Goal: Task Accomplishment & Management: Use online tool/utility

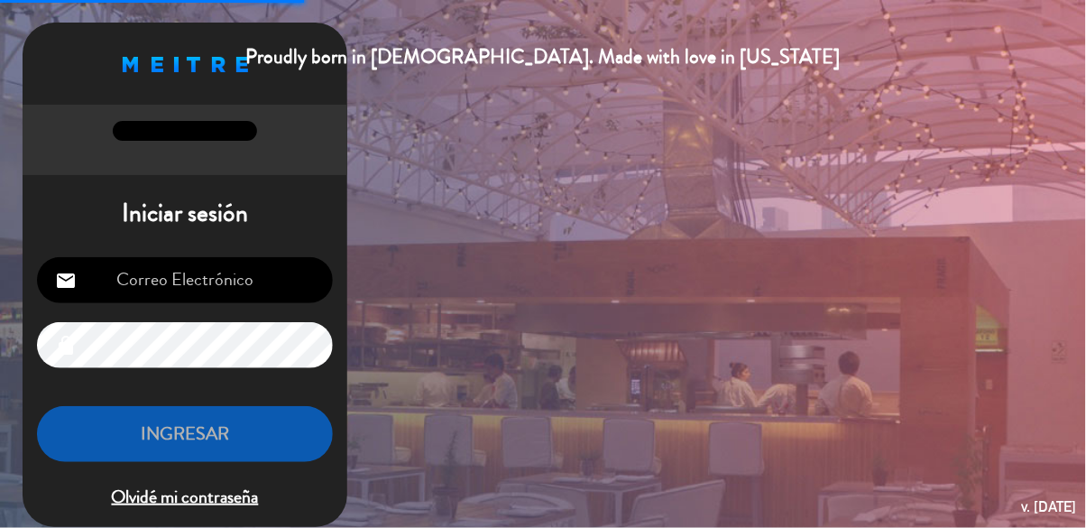
click at [136, 276] on input "email" at bounding box center [185, 280] width 296 height 46
type input "[EMAIL_ADDRESS][DOMAIN_NAME]"
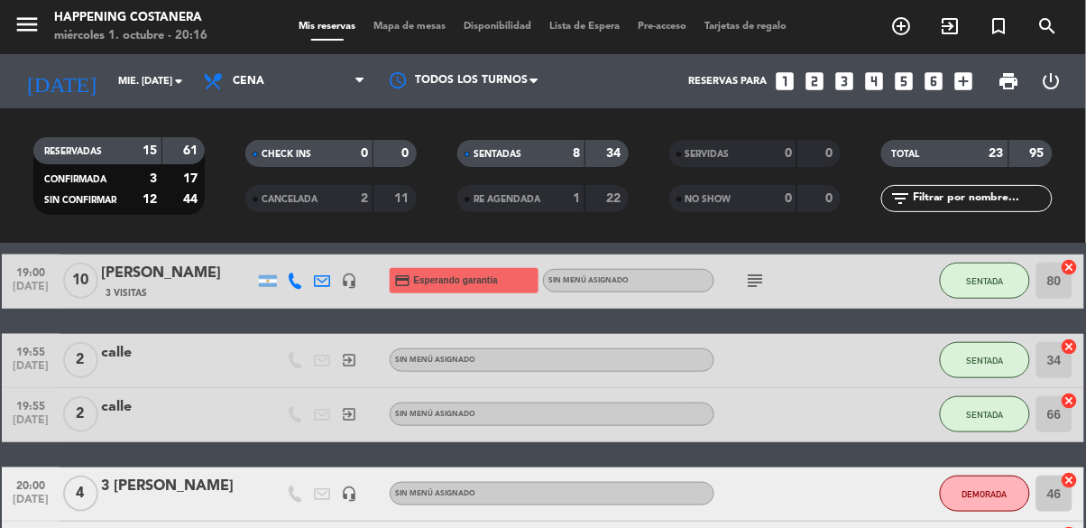
scroll to position [361, 0]
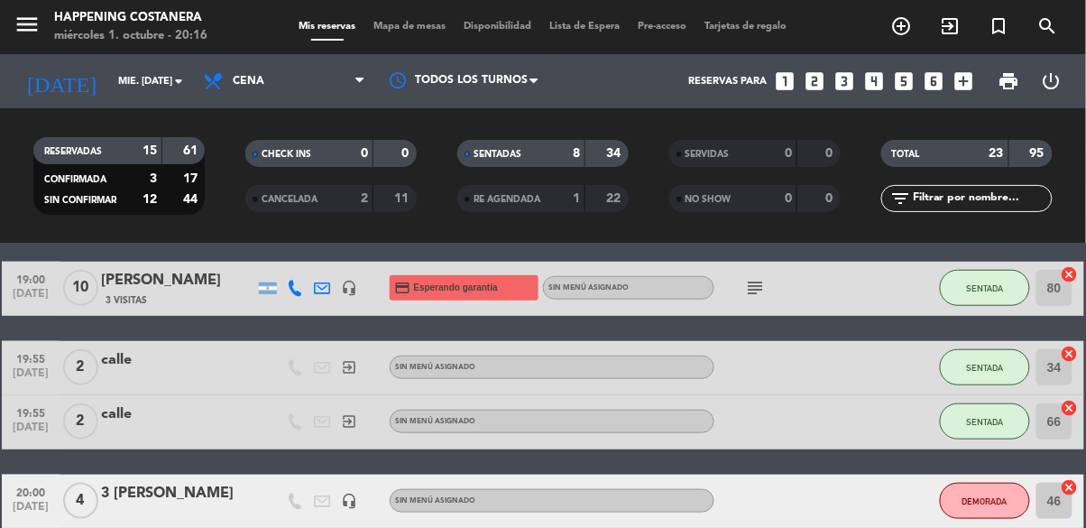
click at [409, 23] on span "Mapa de mesas" at bounding box center [410, 27] width 90 height 10
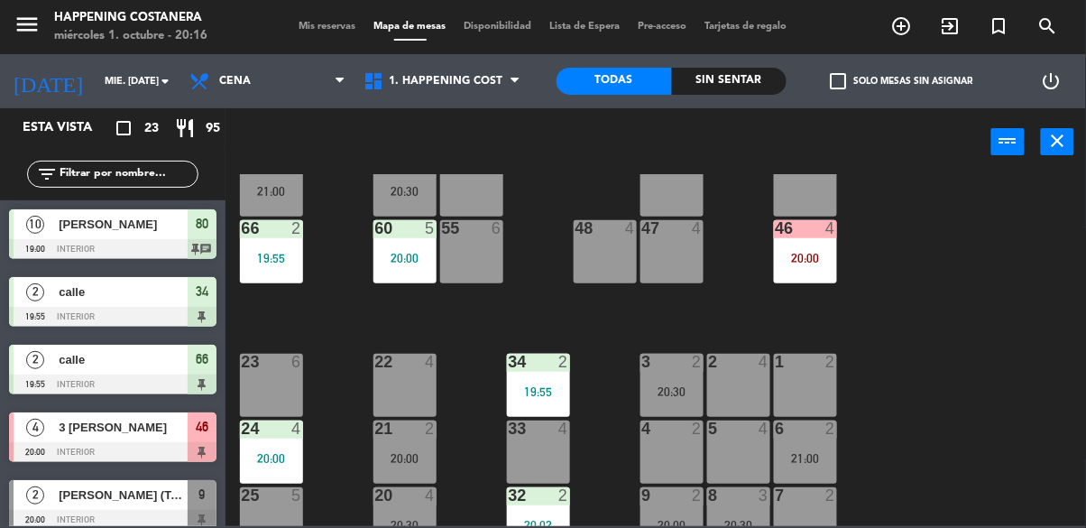
scroll to position [519, 0]
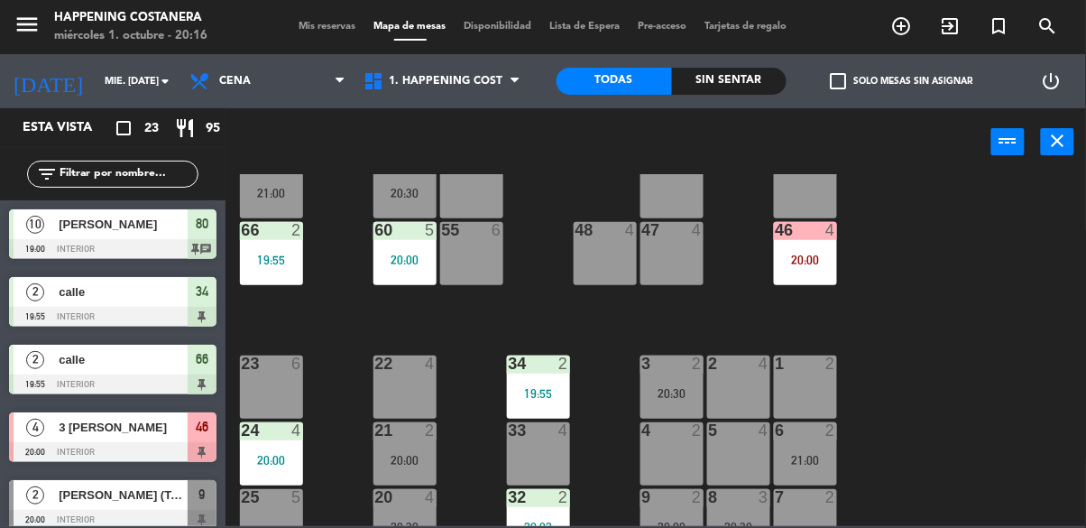
click at [414, 253] on div "20:00" at bounding box center [404, 259] width 63 height 13
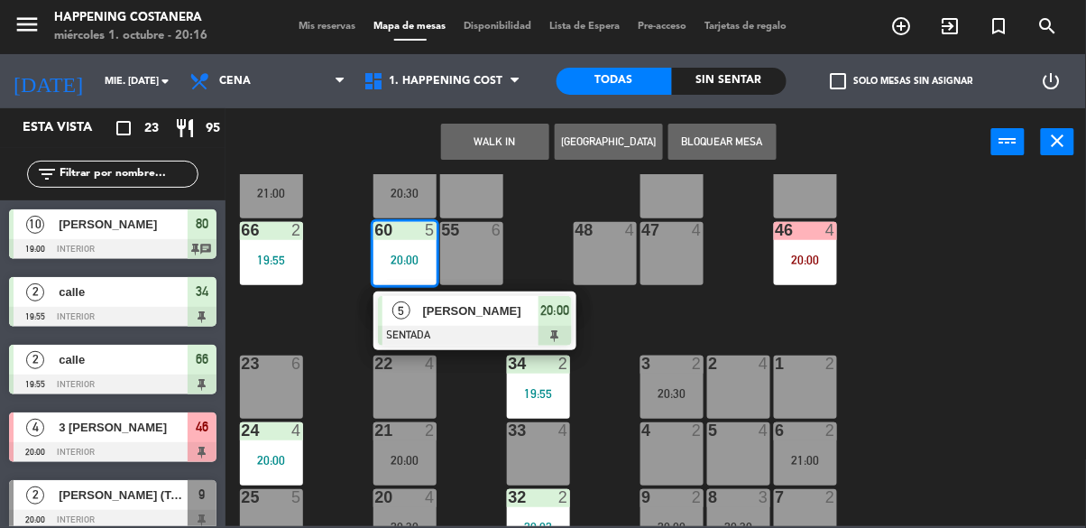
click at [969, 363] on div "69 2 122 6 121 6 120 6 14 4 CAVA 7 20:30 101 4 94 2 70 2 123 6 131 2 134 2 132 …" at bounding box center [660, 350] width 849 height 352
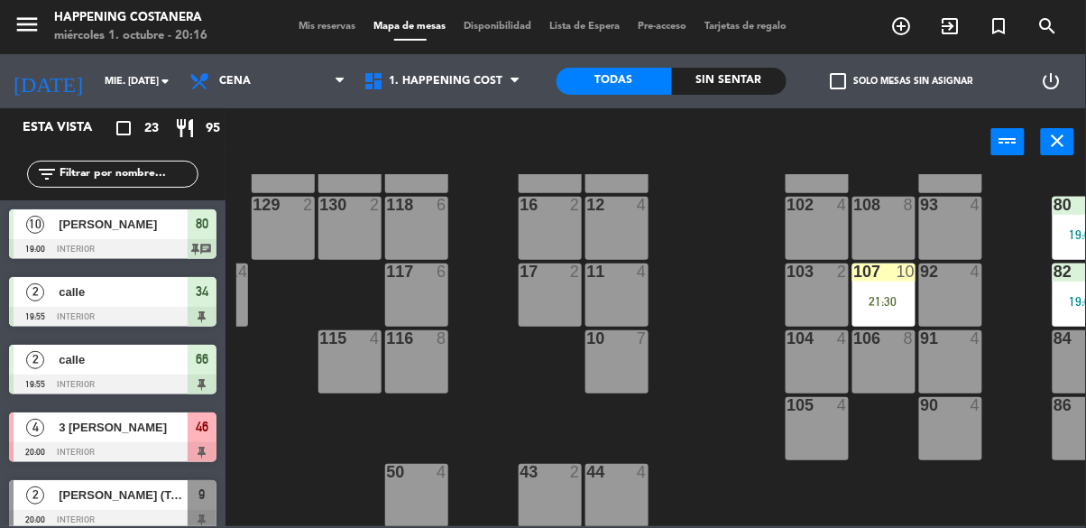
scroll to position [143, 197]
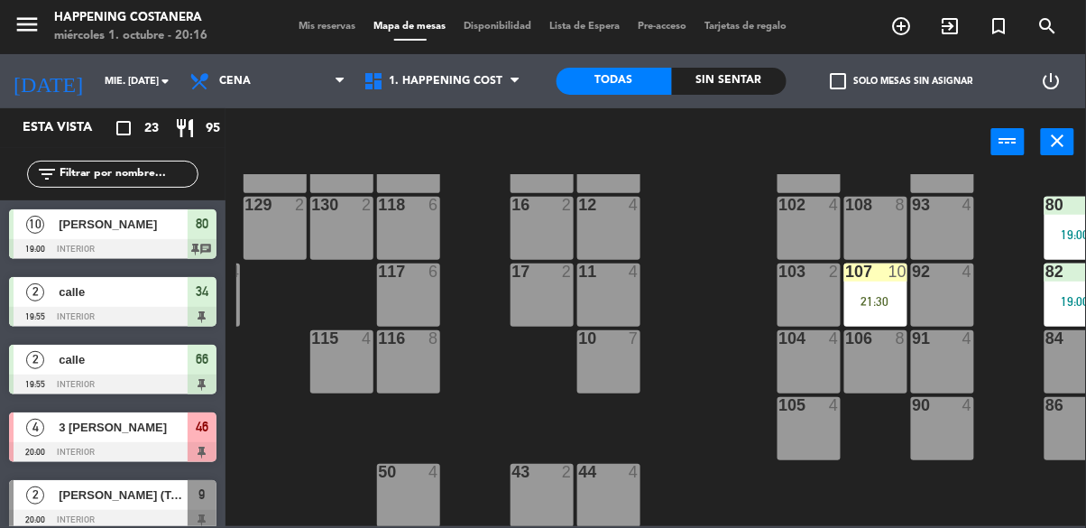
click at [877, 299] on div "21:30" at bounding box center [875, 301] width 63 height 13
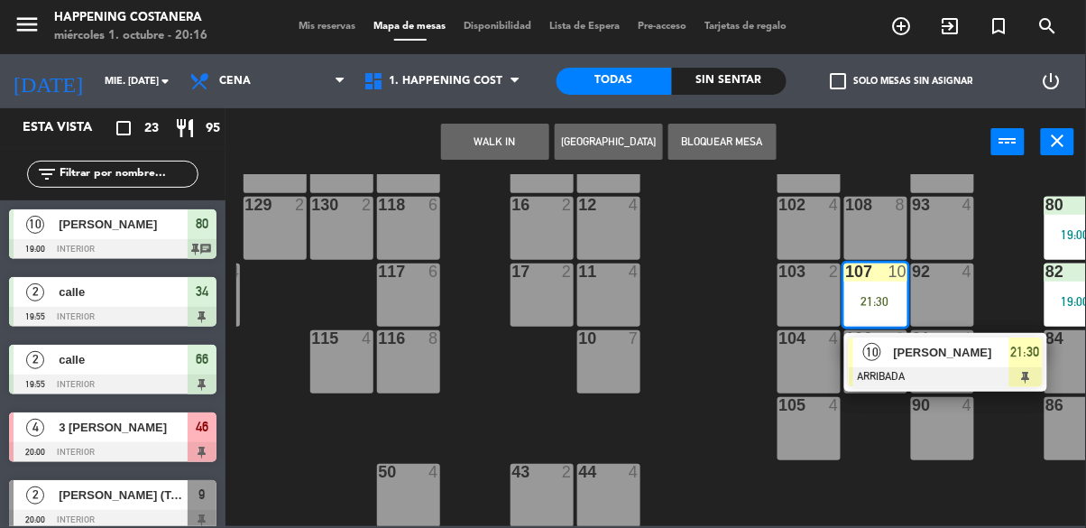
click at [700, 414] on div "69 2 122 6 121 6 120 6 14 4 CAVA 7 20:30 101 4 94 2 70 2 123 6 131 2 134 2 132 …" at bounding box center [660, 350] width 849 height 352
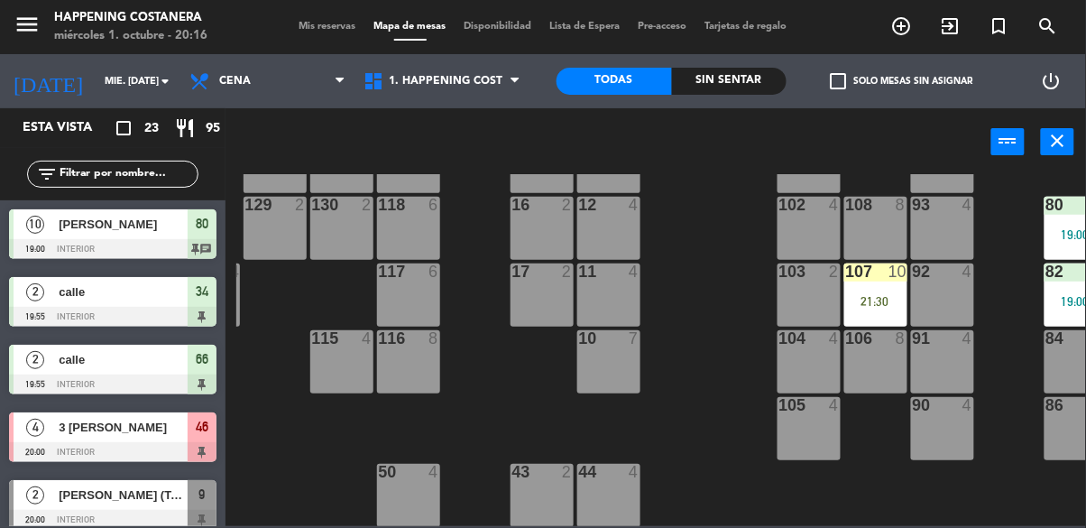
scroll to position [143, 297]
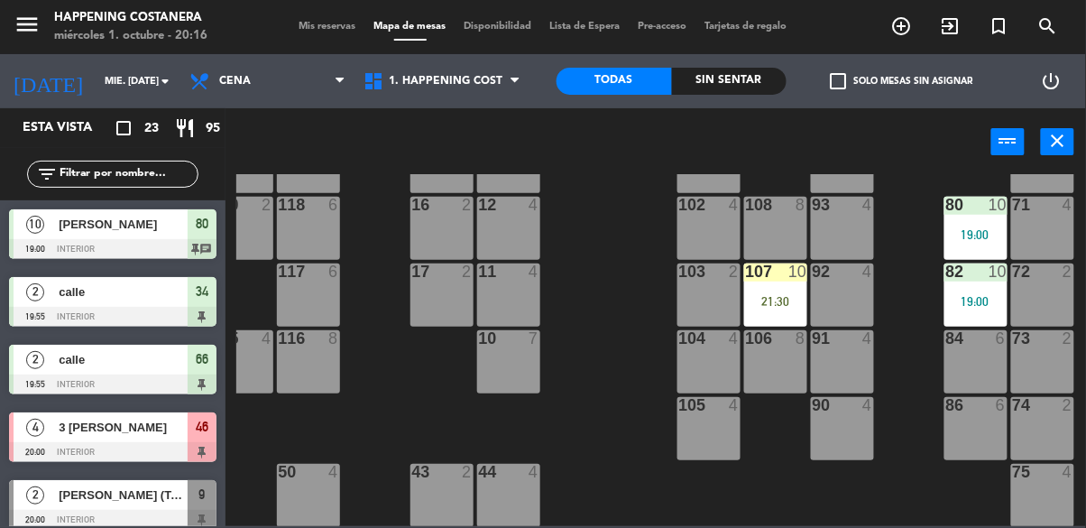
click at [976, 292] on div "82 10 19:00" at bounding box center [975, 294] width 63 height 63
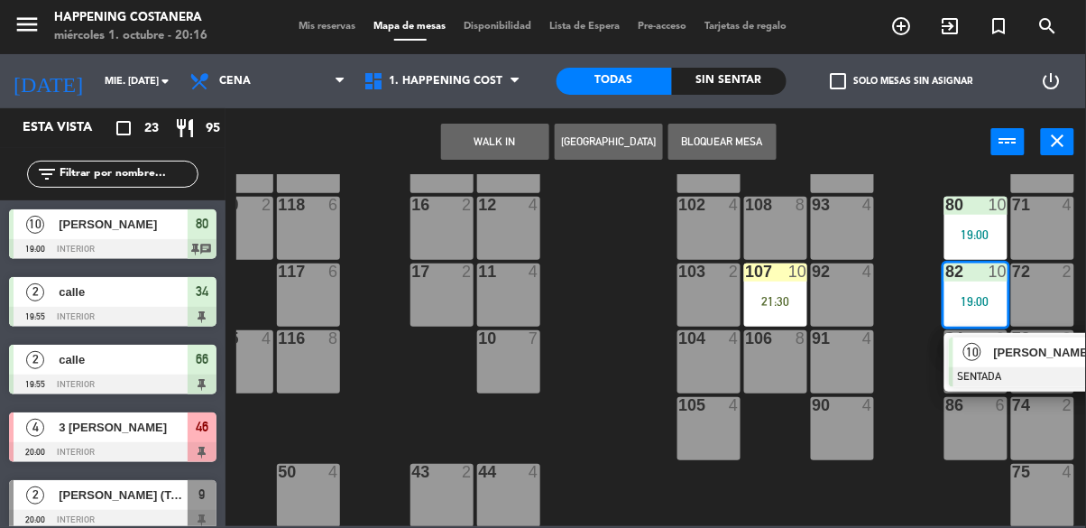
click at [588, 400] on div "69 2 122 6 121 6 120 6 14 4 CAVA 7 20:30 101 4 94 2 70 2 123 6 131 2 134 2 132 …" at bounding box center [660, 350] width 849 height 352
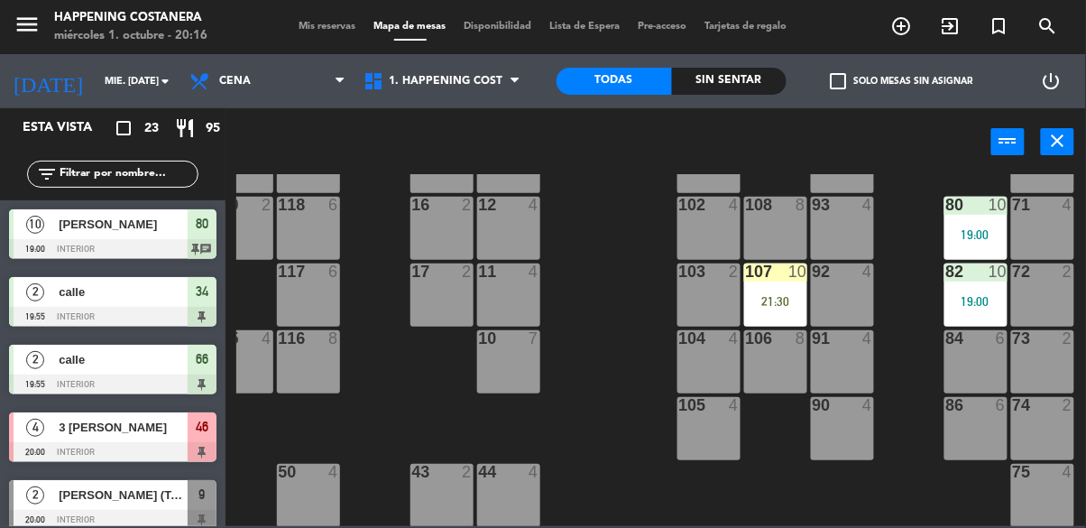
click at [1014, 285] on div "72 2" at bounding box center [1042, 294] width 63 height 63
click at [619, 382] on div "69 2 122 6 121 6 120 6 14 4 CAVA 7 20:30 101 4 94 2 70 2 123 6 131 2 134 2 132 …" at bounding box center [660, 350] width 849 height 352
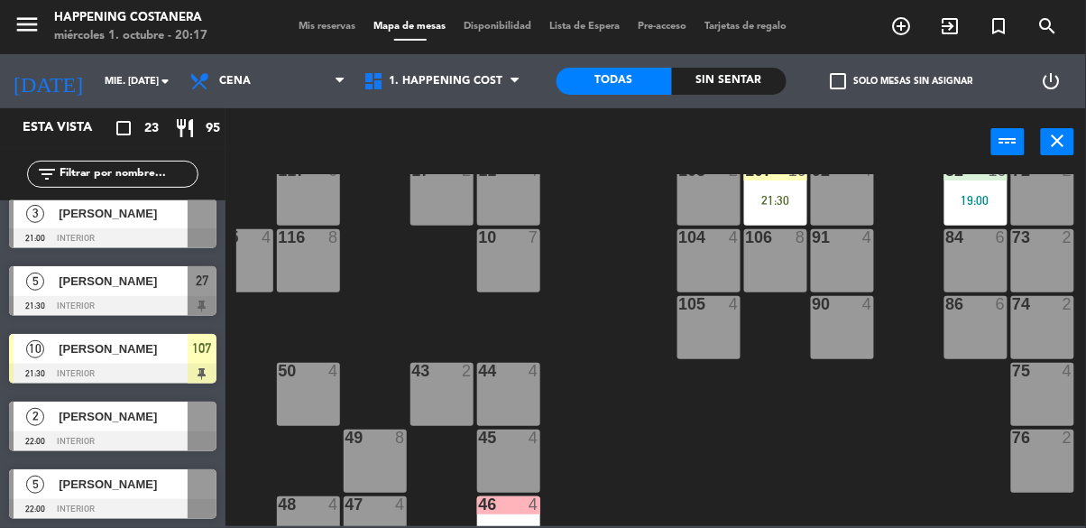
scroll to position [1229, 0]
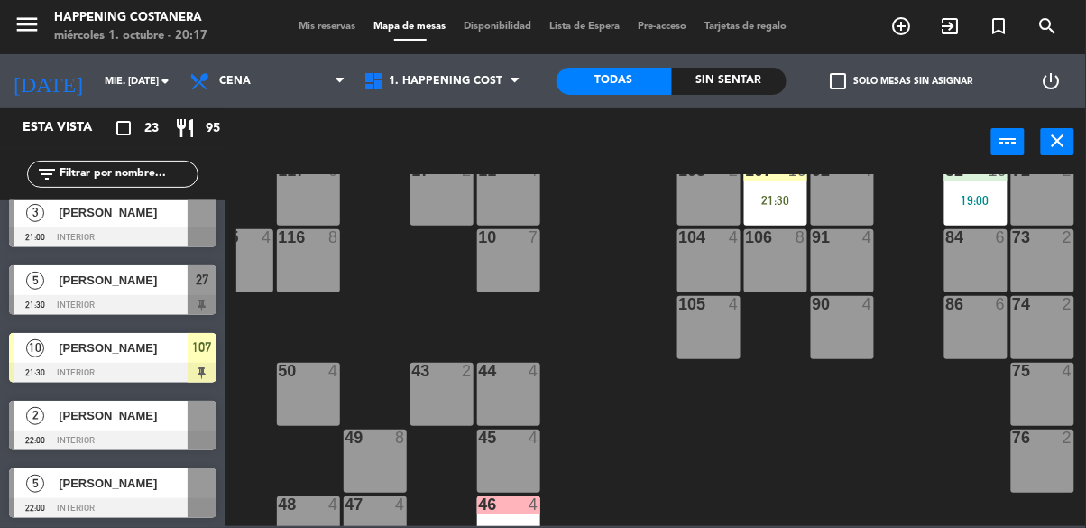
click at [131, 169] on input "text" at bounding box center [128, 174] width 140 height 20
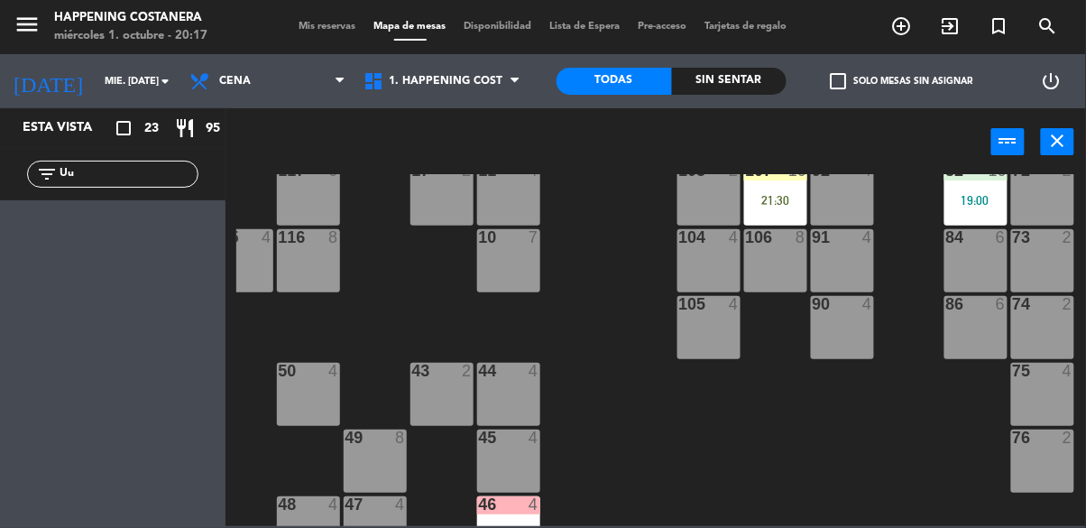
type input "U"
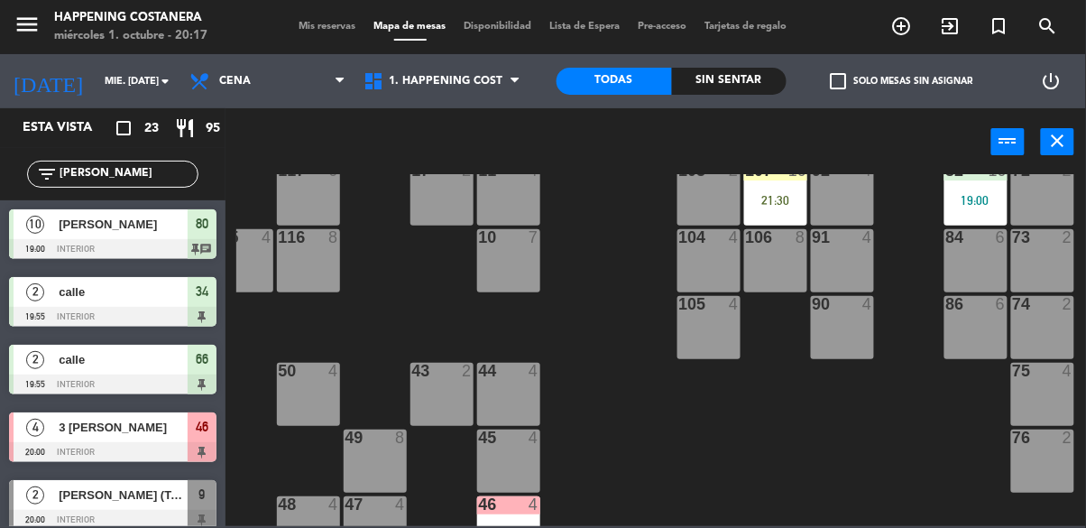
type input "[PERSON_NAME]"
click at [913, 170] on div "power_input close" at bounding box center [608, 142] width 766 height 69
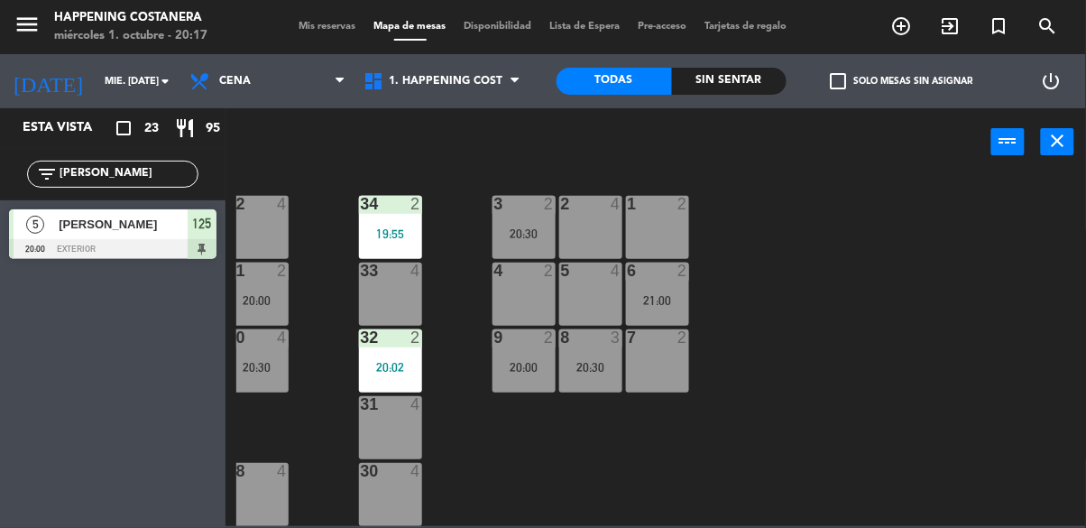
scroll to position [688, 0]
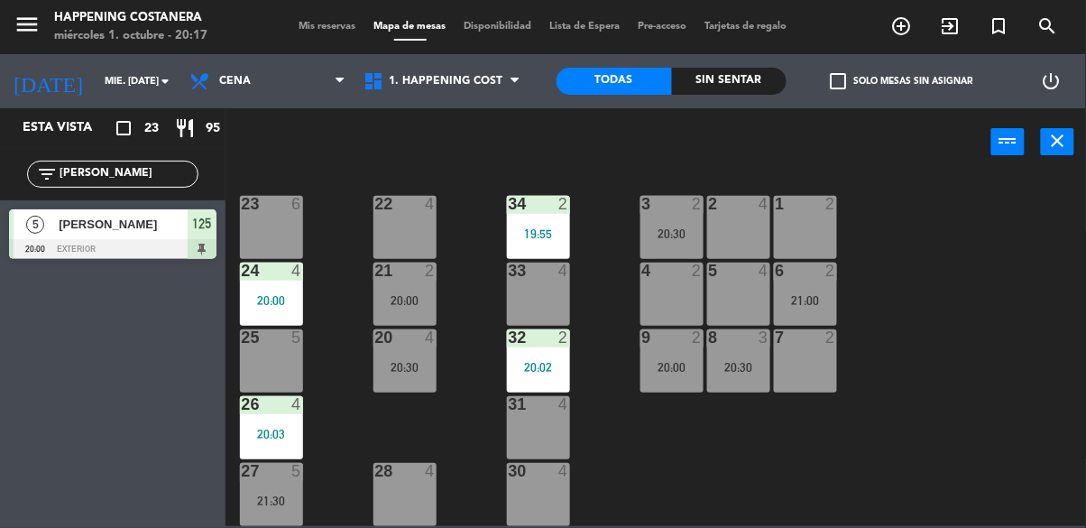
click at [538, 426] on div "31 4" at bounding box center [538, 427] width 63 height 63
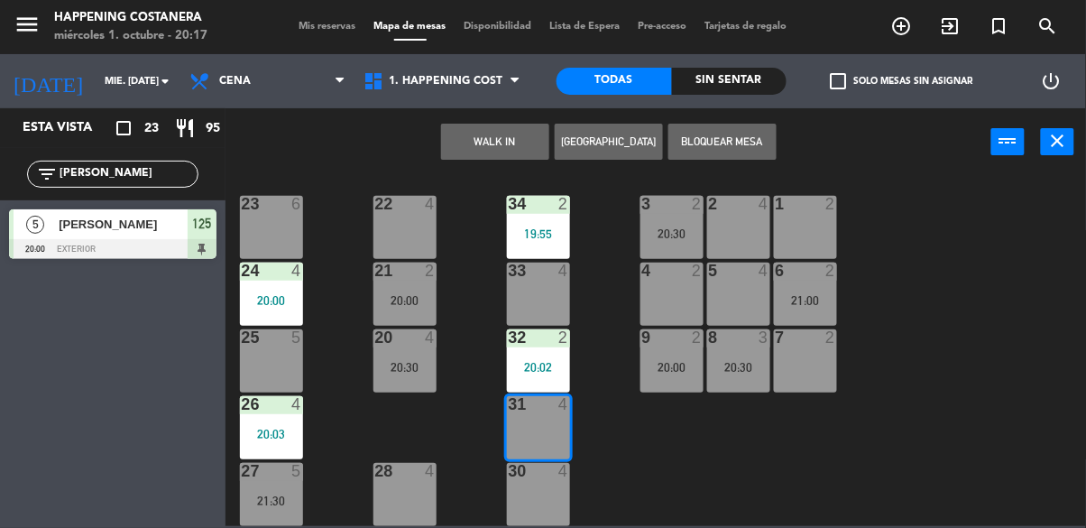
click at [496, 152] on button "WALK IN" at bounding box center [495, 142] width 108 height 36
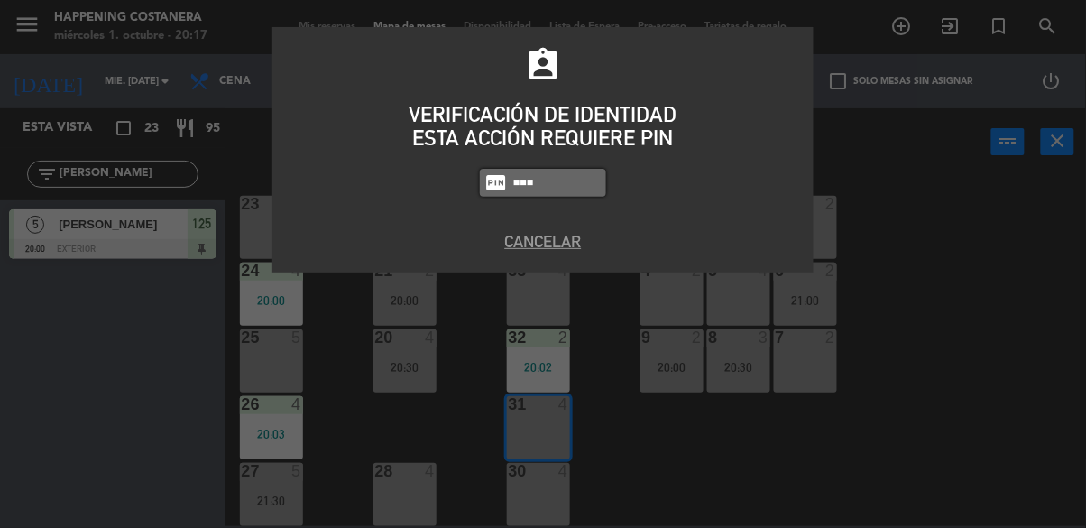
type input "5447"
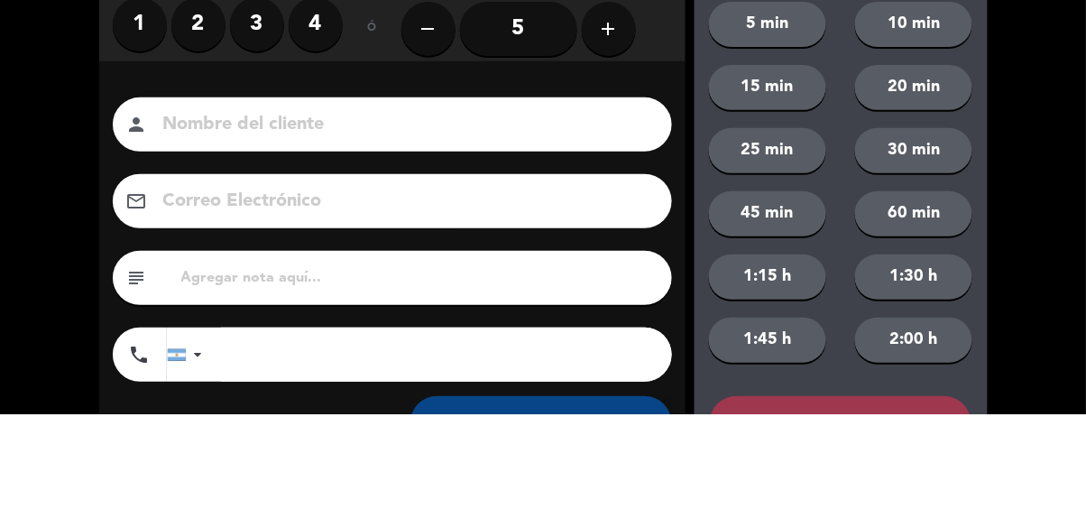
click at [201, 163] on label "2" at bounding box center [198, 139] width 54 height 54
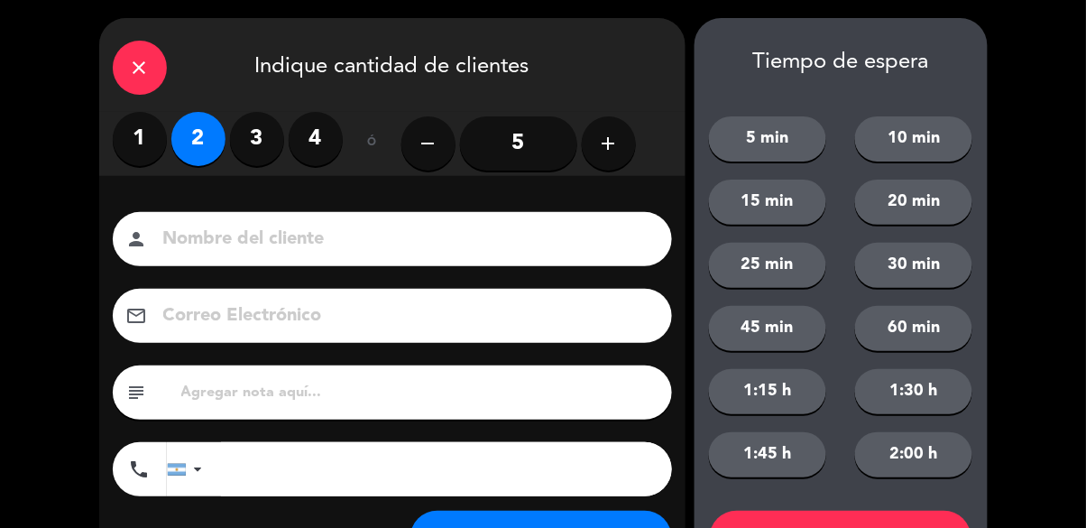
click at [353, 224] on input at bounding box center [404, 240] width 487 height 32
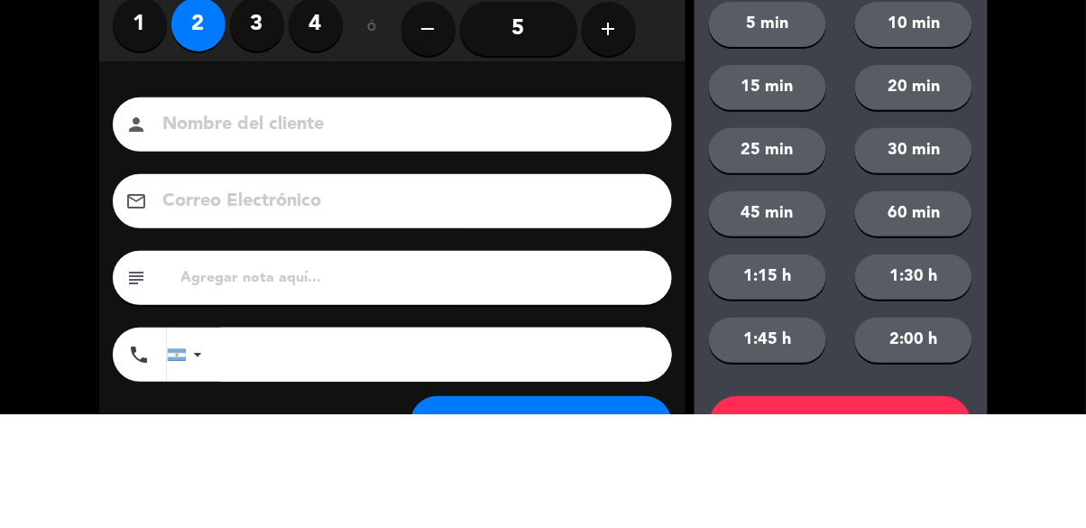
type input "V"
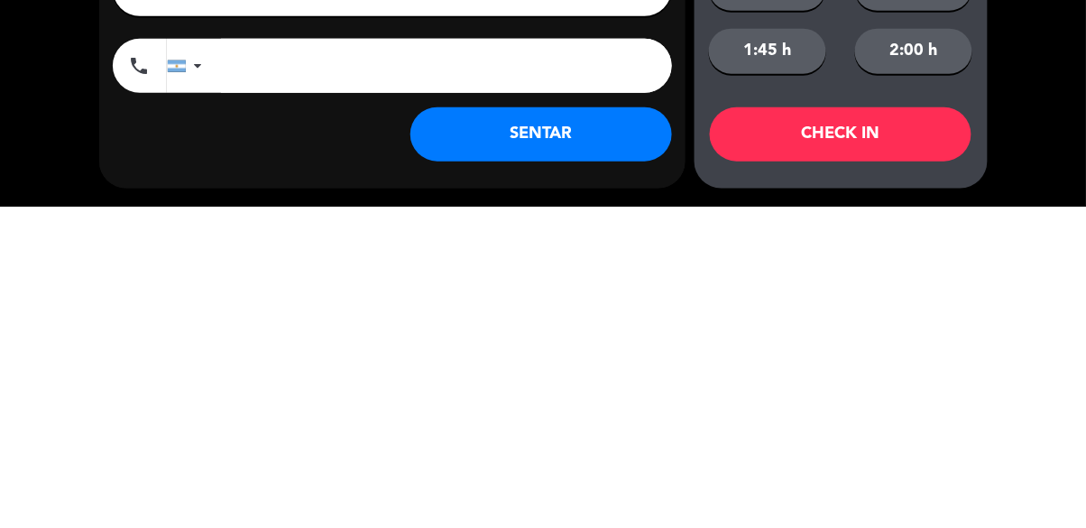
type input "Calle"
click at [602, 456] on button "SENTAR" at bounding box center [541, 455] width 262 height 54
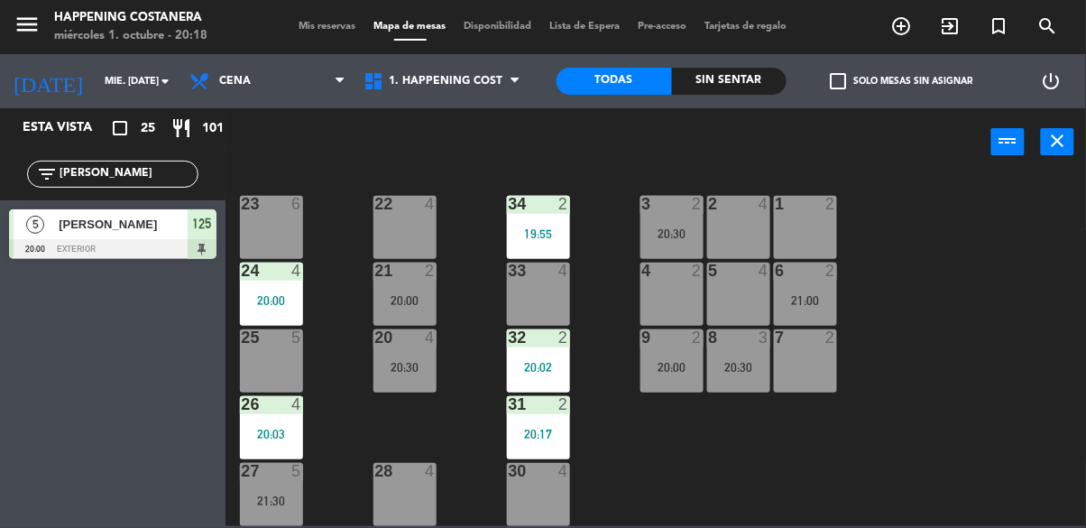
click at [815, 297] on div "21:00" at bounding box center [805, 300] width 63 height 13
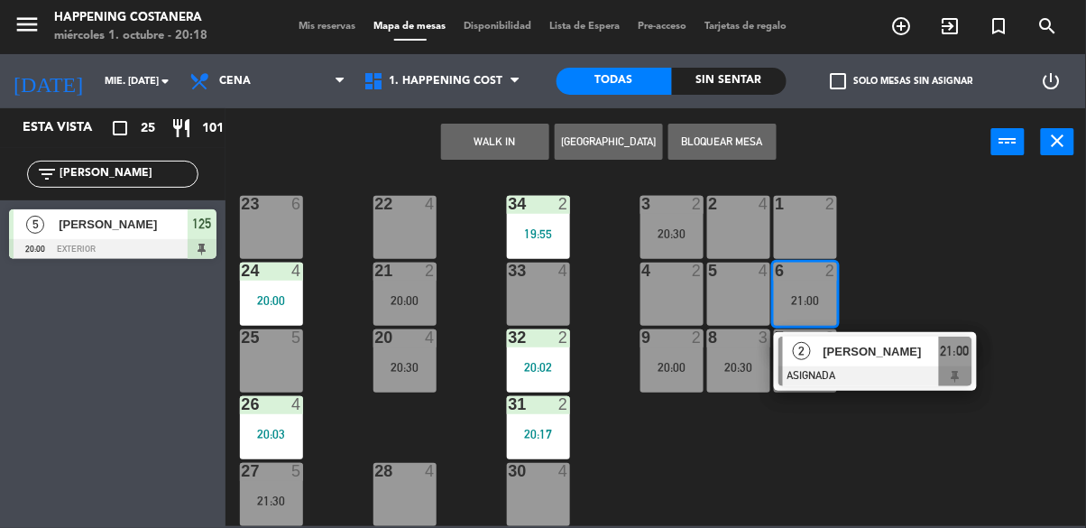
click at [750, 235] on div "2 4" at bounding box center [738, 227] width 63 height 63
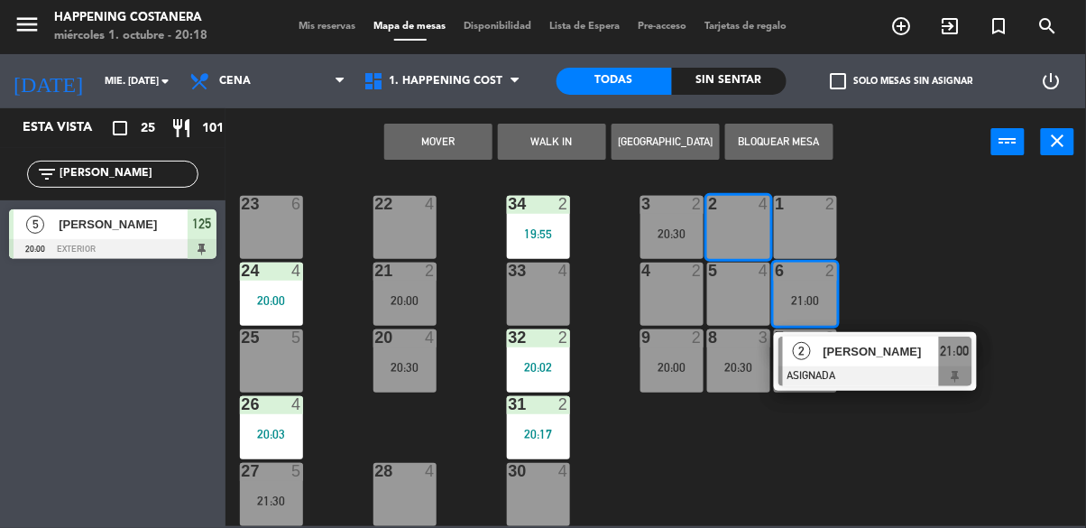
click at [830, 294] on div "21:00" at bounding box center [805, 300] width 63 height 13
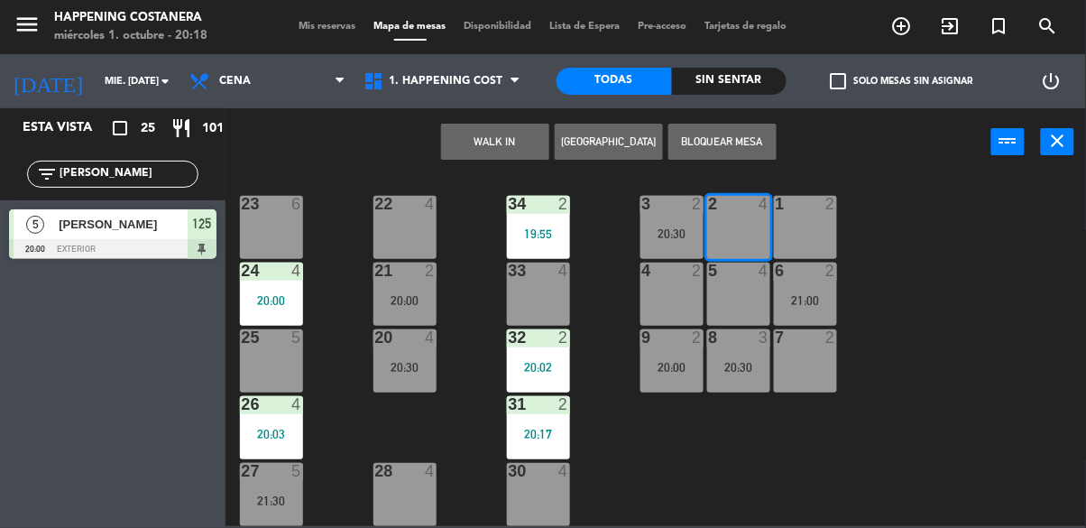
click at [810, 295] on div "21:00" at bounding box center [805, 300] width 63 height 13
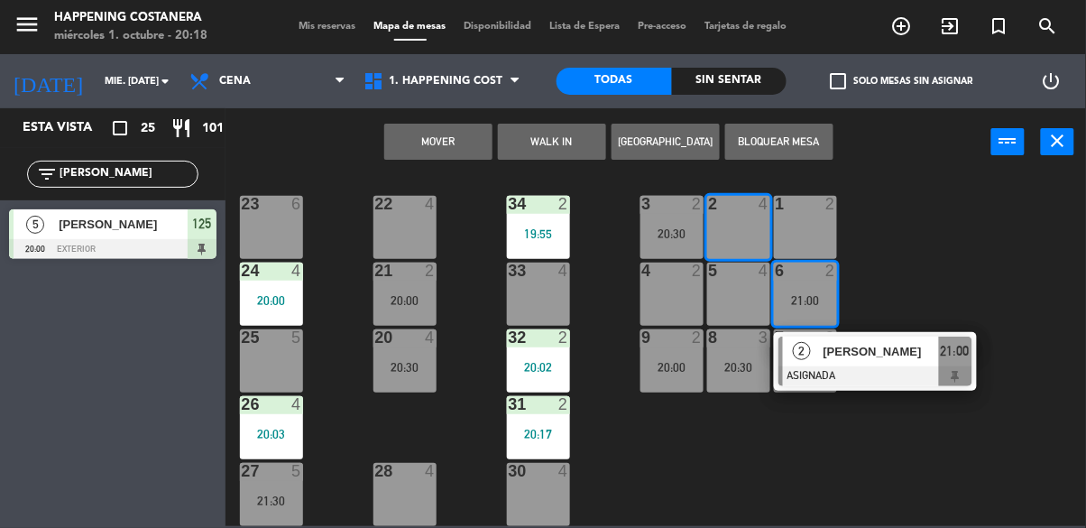
click at [979, 292] on div "69 2 122 6 121 6 120 6 14 4 CAVA 7 20:30 101 4 94 2 70 2 123 6 131 2 134 2 132 …" at bounding box center [660, 350] width 849 height 352
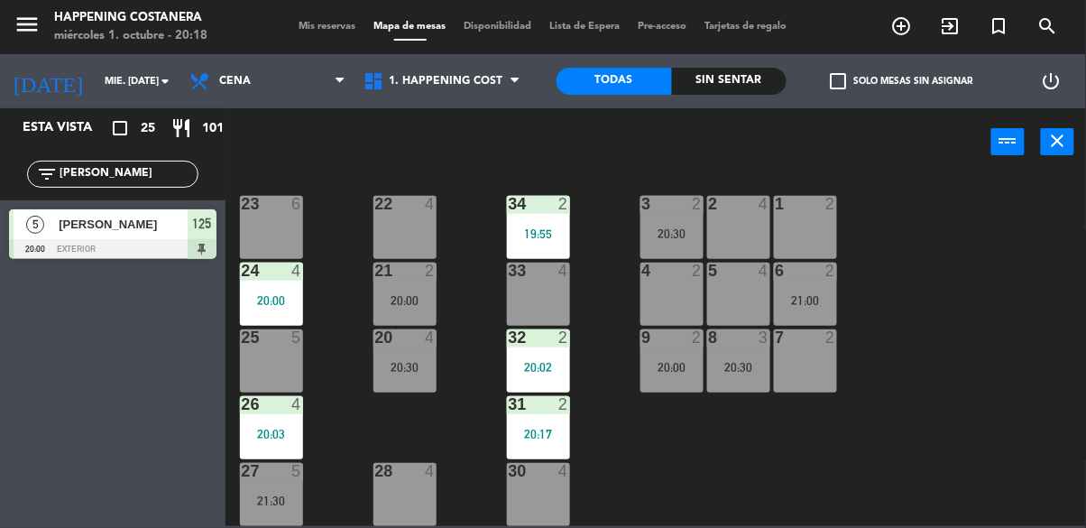
click at [812, 295] on div "21:00" at bounding box center [805, 300] width 63 height 13
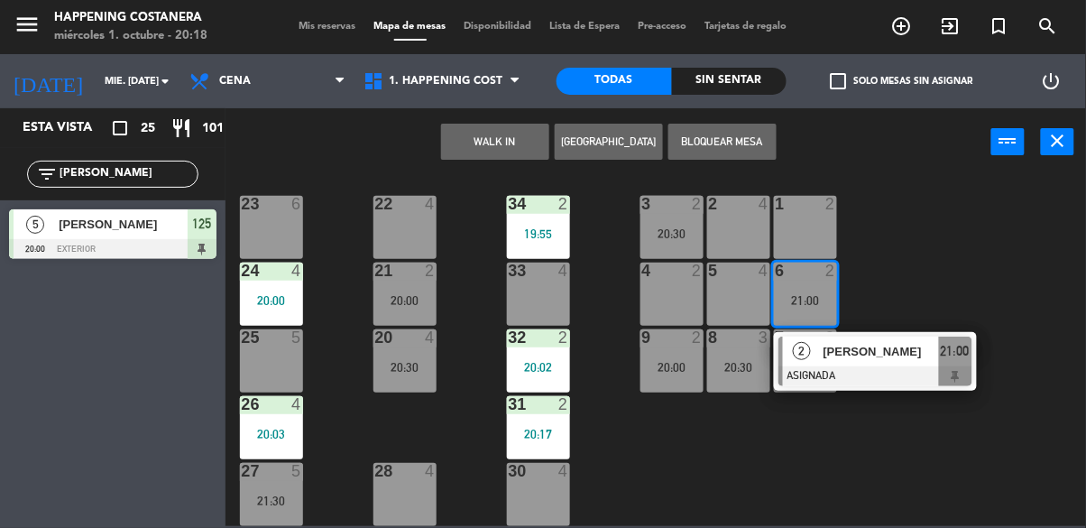
click at [656, 281] on div "4 2" at bounding box center [671, 293] width 63 height 63
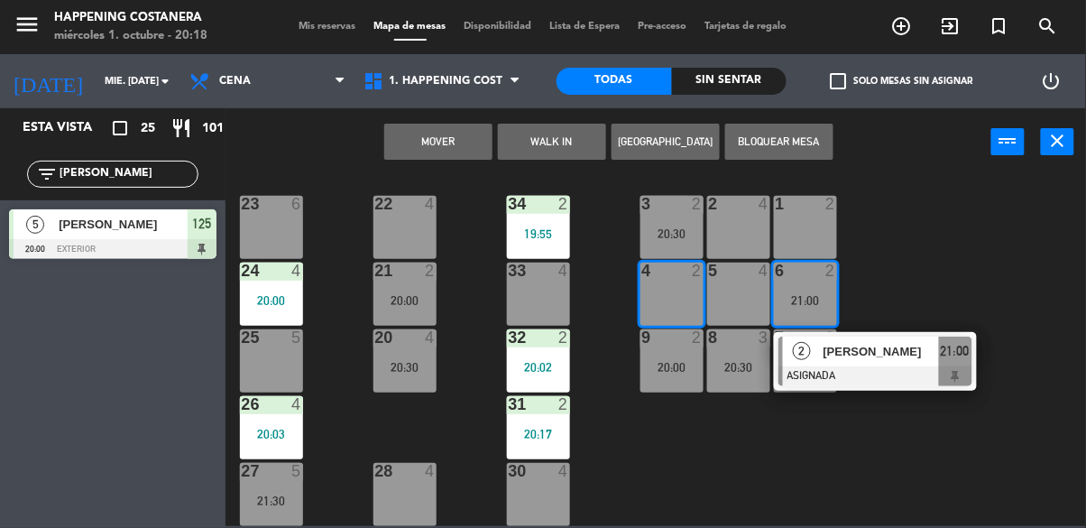
click at [437, 150] on button "Mover" at bounding box center [438, 142] width 108 height 36
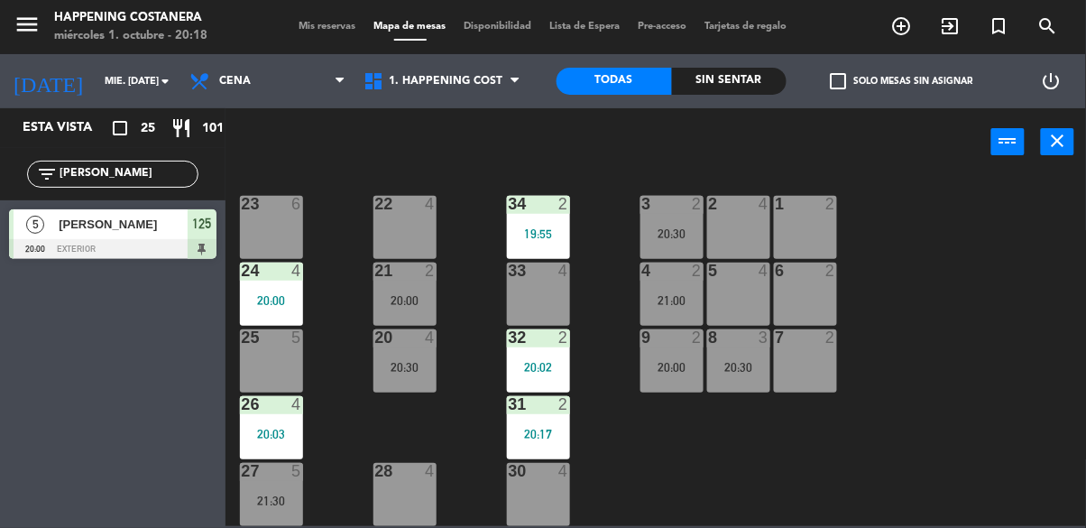
click at [798, 285] on div "6 2" at bounding box center [805, 293] width 63 height 63
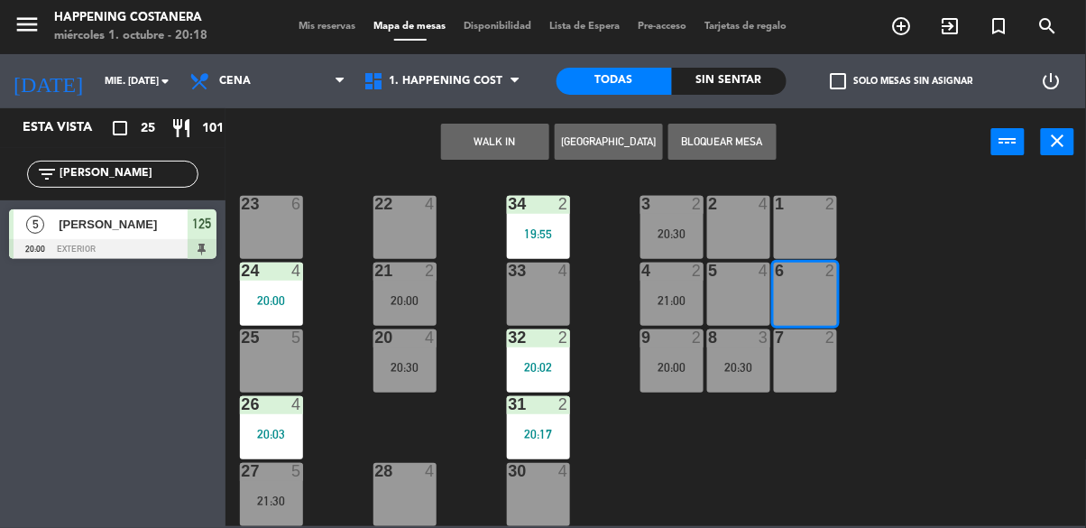
click at [499, 130] on button "WALK IN" at bounding box center [495, 142] width 108 height 36
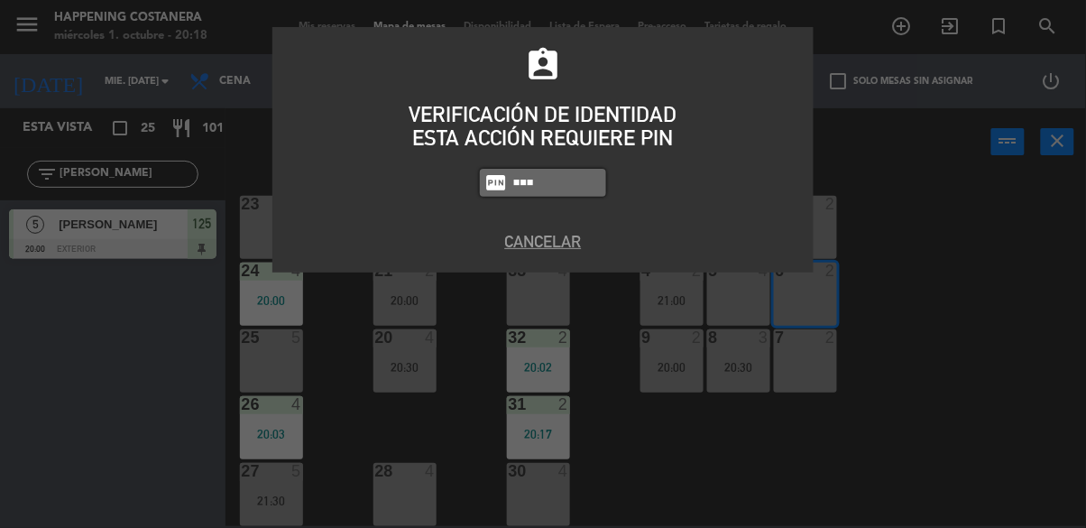
type input "5447"
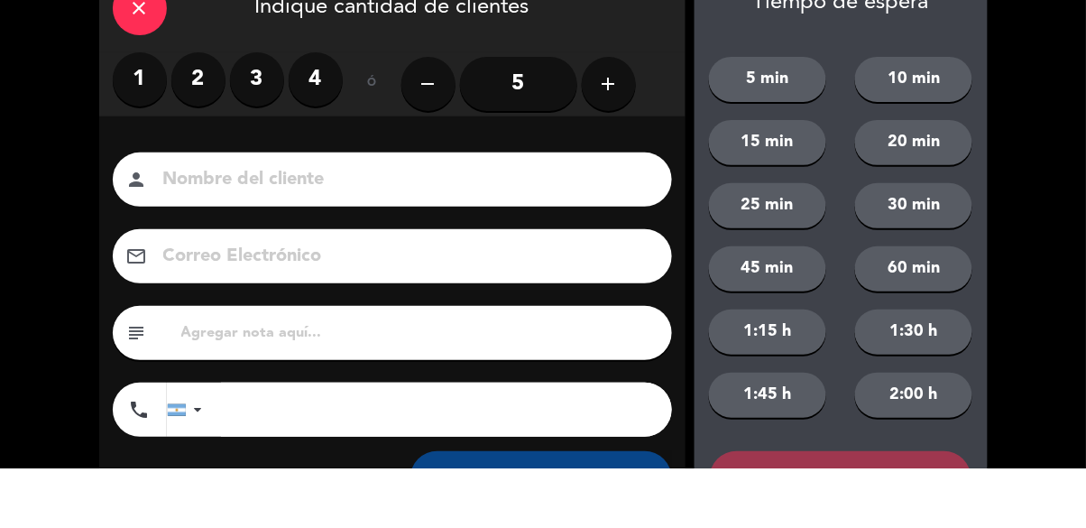
click at [202, 148] on label "2" at bounding box center [198, 139] width 54 height 54
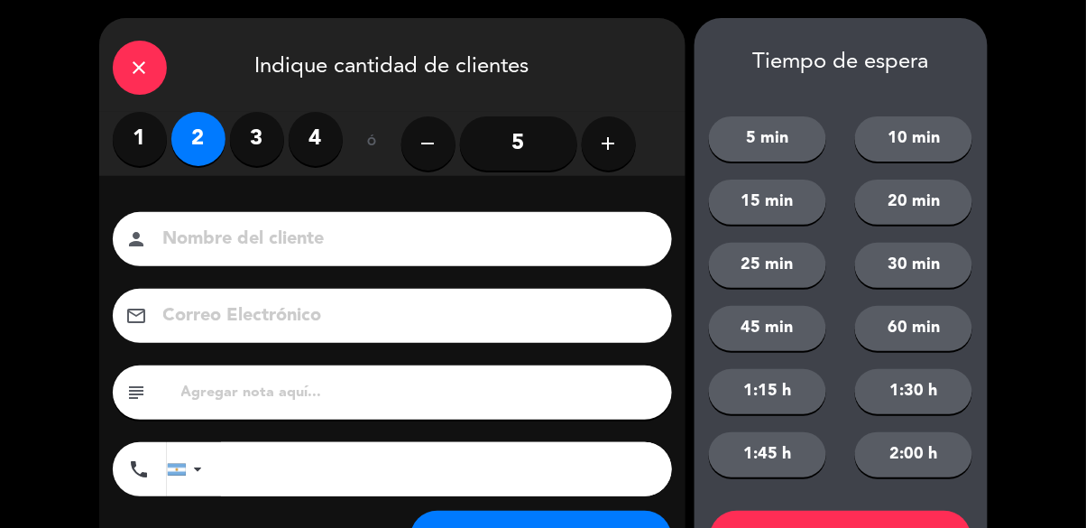
click at [395, 225] on input at bounding box center [404, 240] width 487 height 32
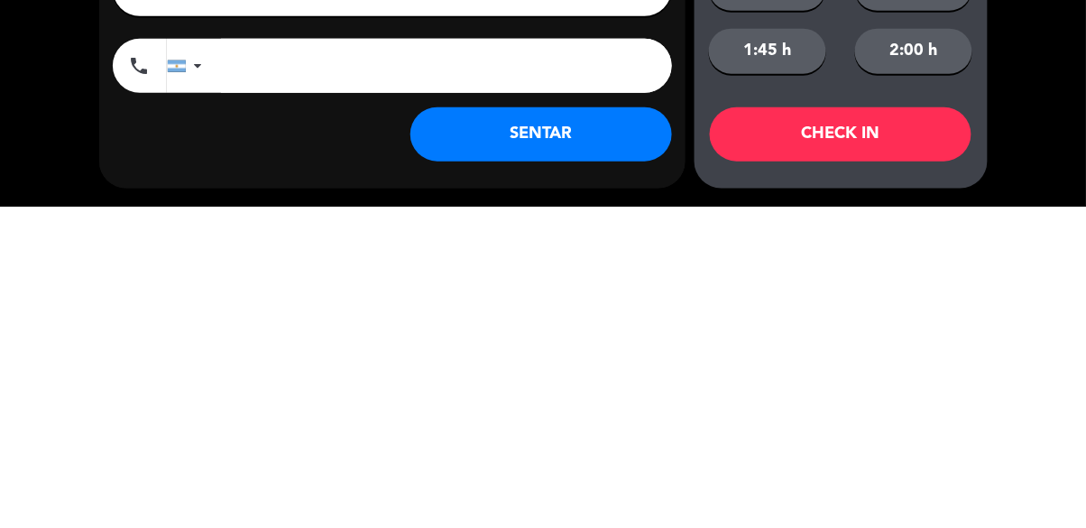
type input "Calle"
click at [592, 469] on button "SENTAR" at bounding box center [541, 455] width 262 height 54
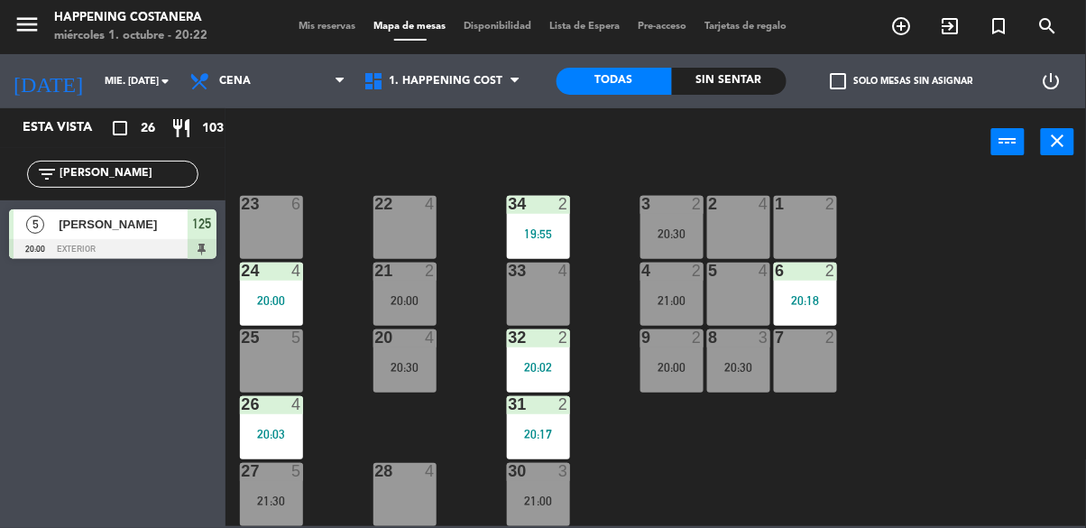
click at [142, 180] on input "[PERSON_NAME]" at bounding box center [128, 174] width 140 height 20
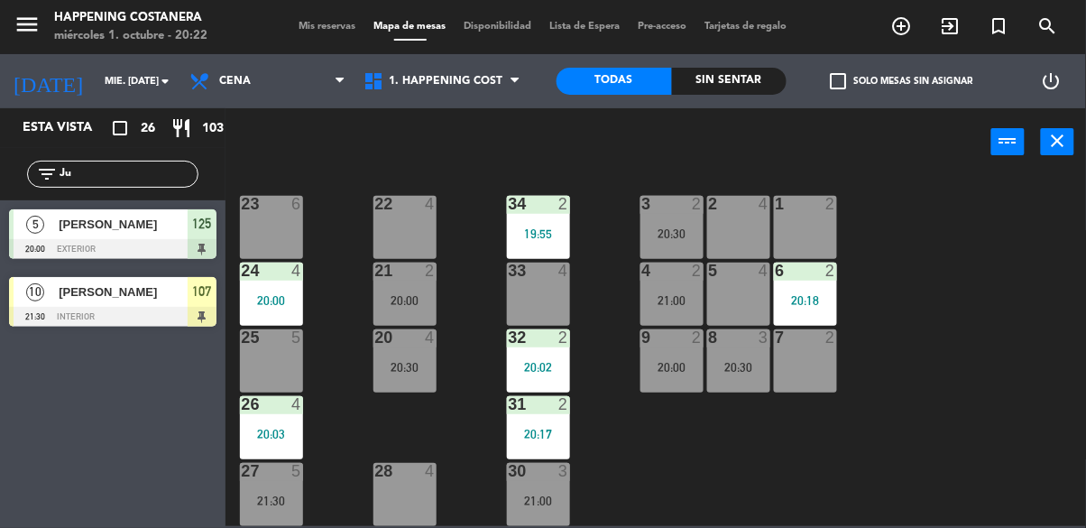
type input "J"
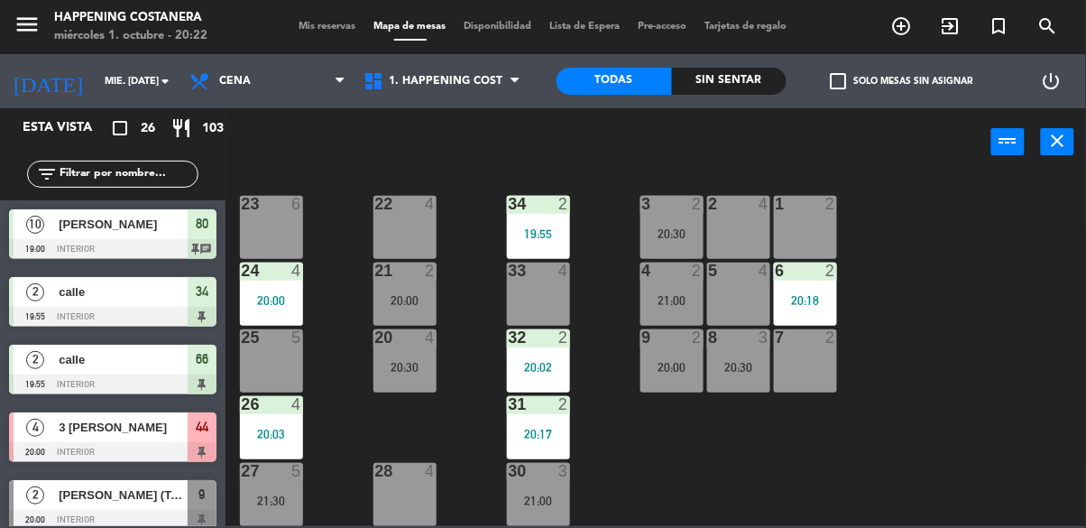
click at [914, 186] on div "69 2 122 6 121 6 120 6 14 4 CAVA 7 20:30 101 4 94 2 70 2 123 6 131 2 134 2 132 …" at bounding box center [660, 350] width 849 height 352
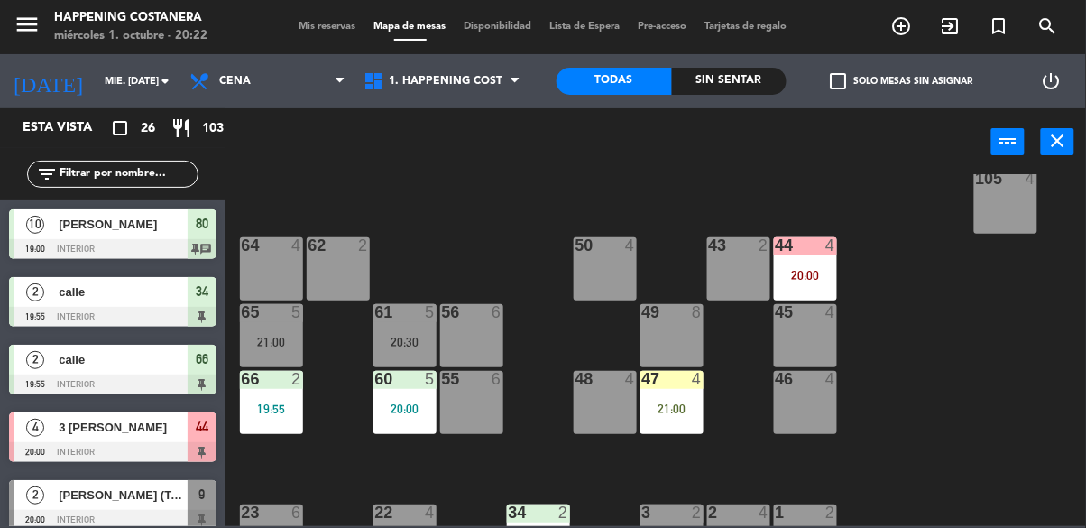
scroll to position [370, 0]
click at [660, 411] on div "21:00" at bounding box center [671, 408] width 63 height 13
click at [910, 361] on div "69 2 122 6 121 6 120 6 14 4 CAVA 7 20:30 101 4 94 2 70 2 123 6 131 2 134 2 132 …" at bounding box center [660, 350] width 849 height 352
click at [836, 239] on div "4" at bounding box center [830, 245] width 11 height 16
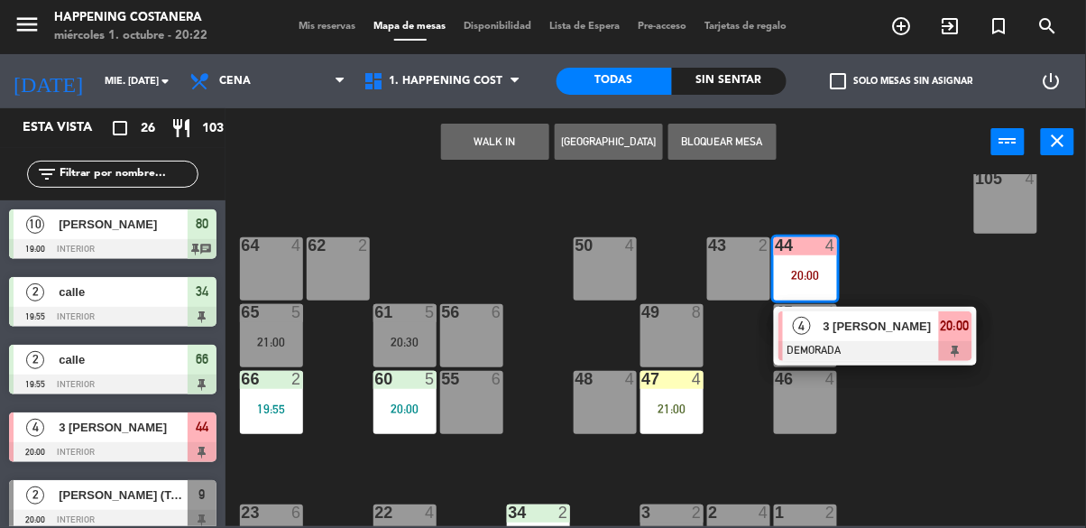
click at [944, 439] on div "69 2 122 6 121 6 120 6 14 4 CAVA 7 20:30 101 4 94 2 70 2 123 6 131 2 134 2 132 …" at bounding box center [660, 350] width 849 height 352
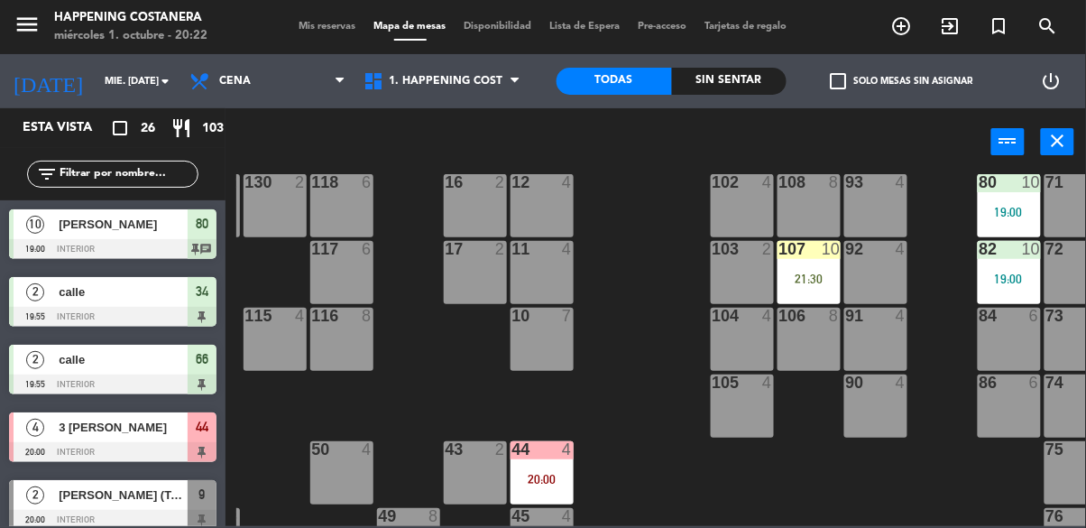
scroll to position [166, 264]
click at [797, 267] on div "107 10 21:30" at bounding box center [807, 272] width 63 height 63
click at [660, 416] on div "69 2 122 6 121 6 120 6 14 4 CAVA 7 20:30 101 4 94 2 70 2 123 6 131 2 134 2 132 …" at bounding box center [660, 350] width 849 height 352
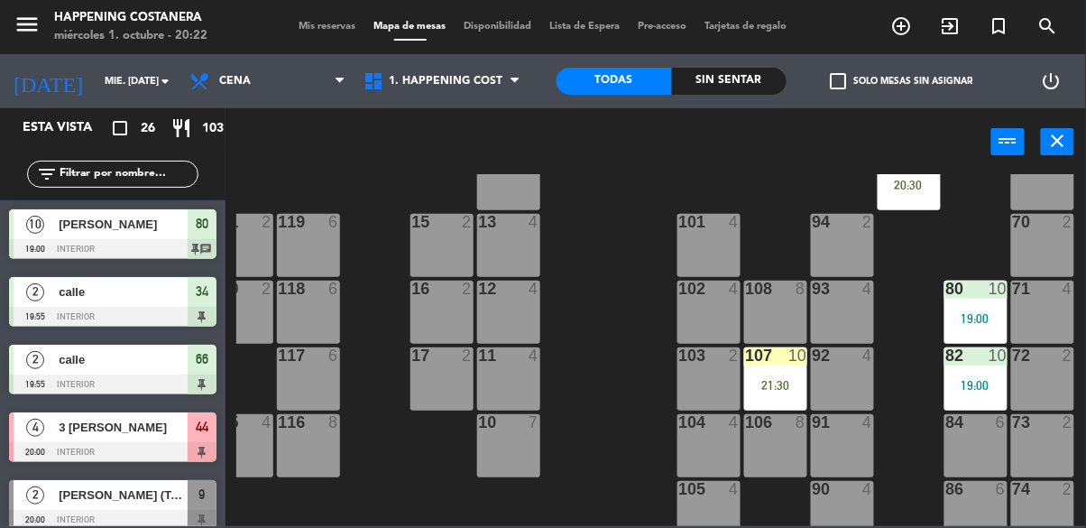
scroll to position [0, 297]
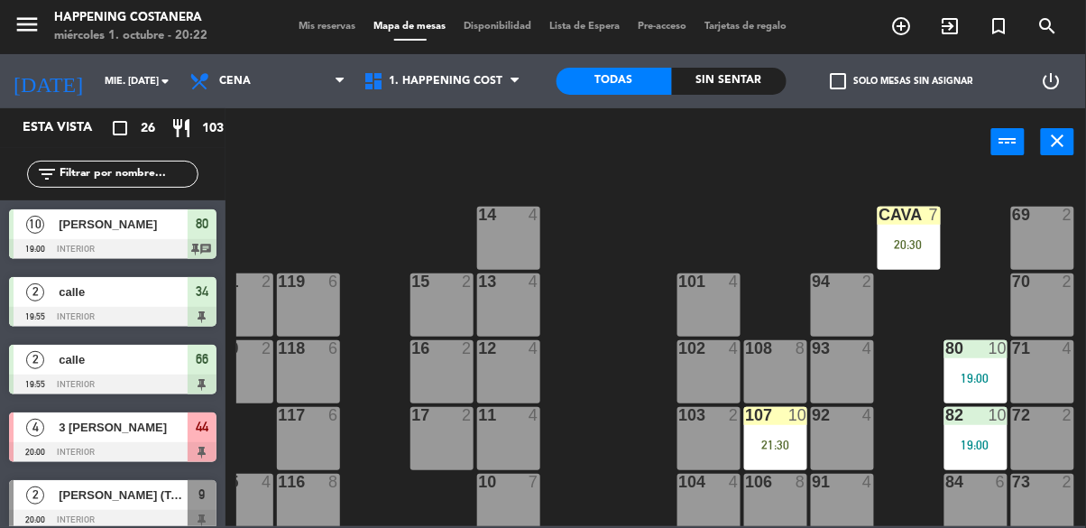
click at [923, 231] on div "CAVA 7 20:30" at bounding box center [908, 238] width 63 height 63
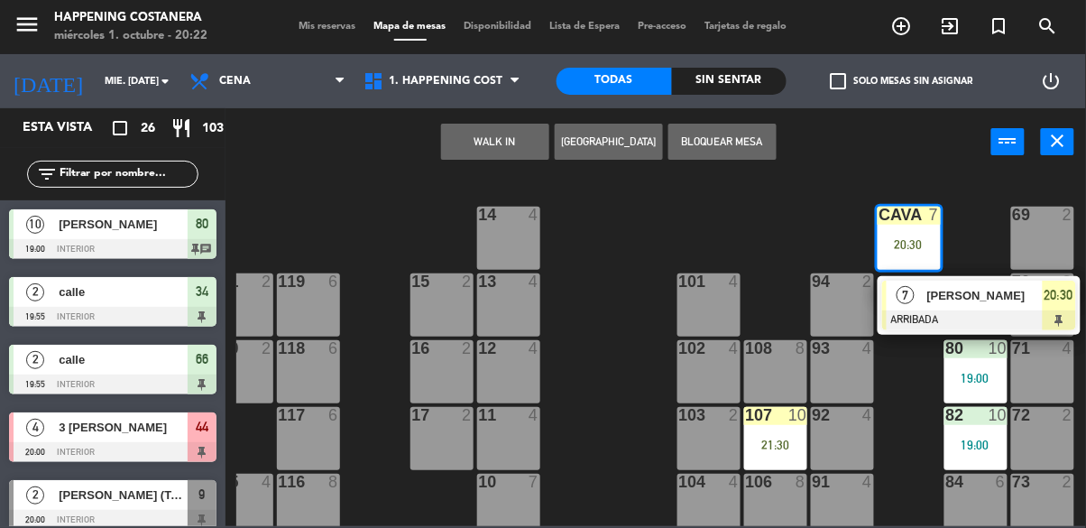
click at [595, 409] on div "69 2 122 6 121 6 120 6 14 4 CAVA 7 20:30 7 [PERSON_NAME] ARRIBADA 20:30 101 4 9…" at bounding box center [660, 350] width 849 height 352
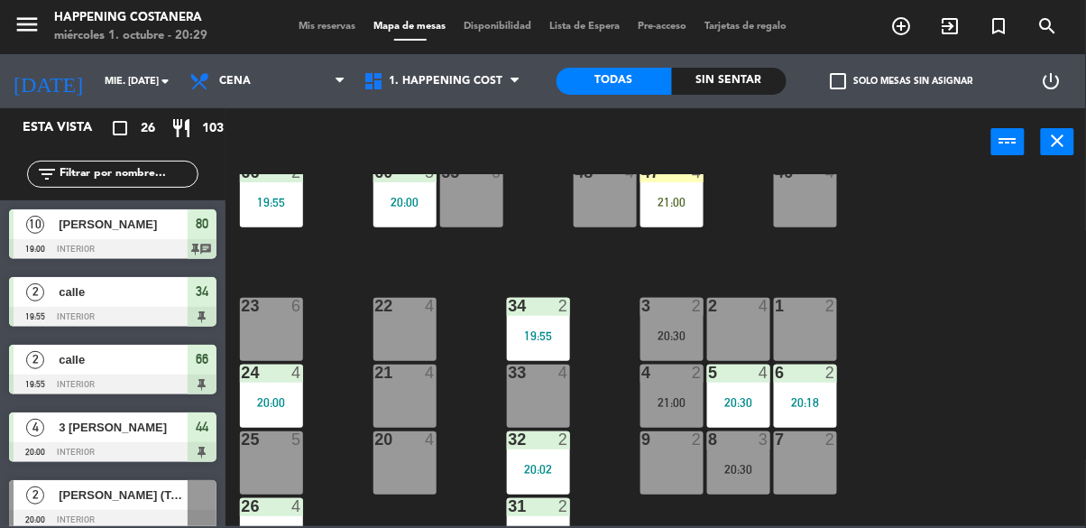
scroll to position [577, 0]
click at [754, 447] on div "8 3 20:30" at bounding box center [738, 461] width 63 height 63
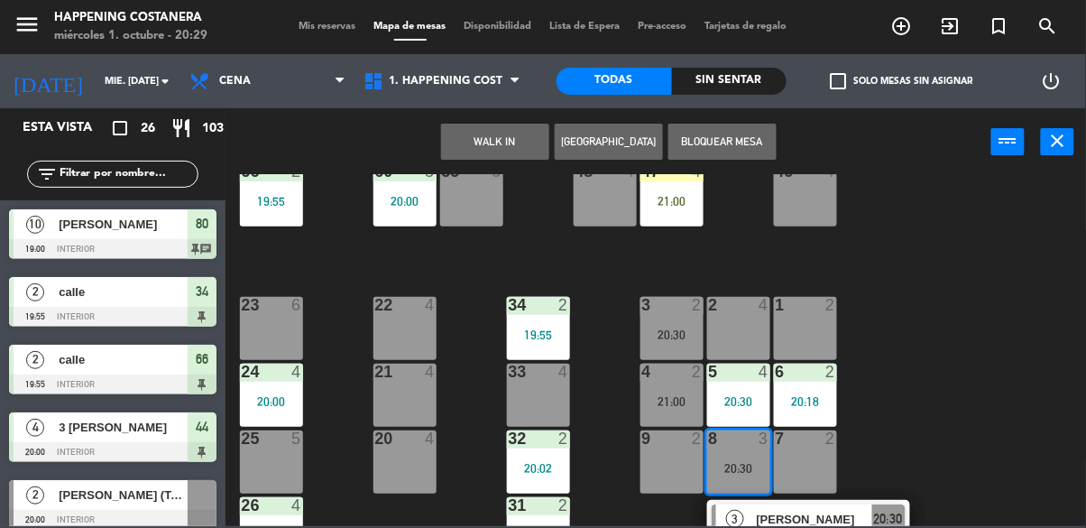
click at [758, 308] on div "4" at bounding box center [768, 305] width 30 height 16
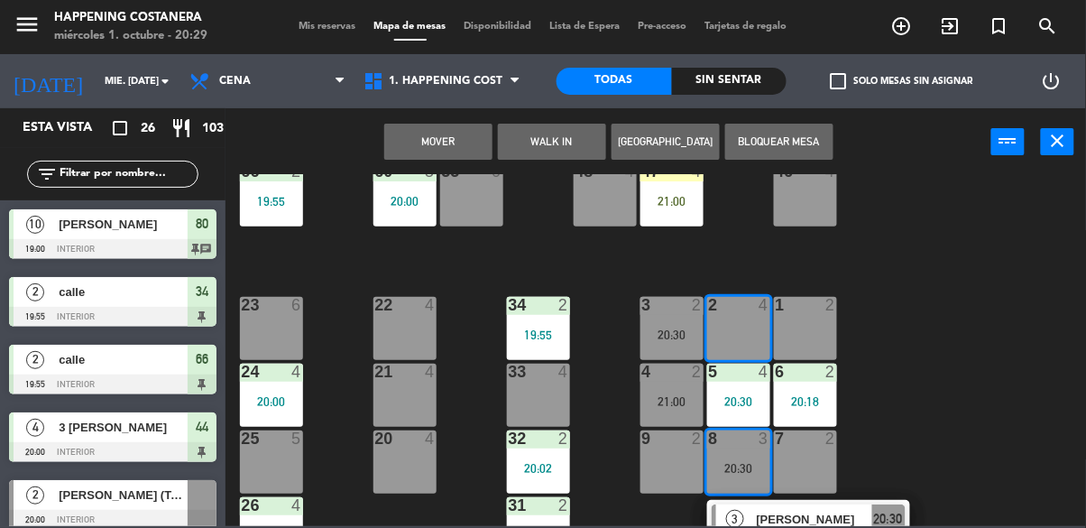
click at [442, 139] on button "Mover" at bounding box center [438, 142] width 108 height 36
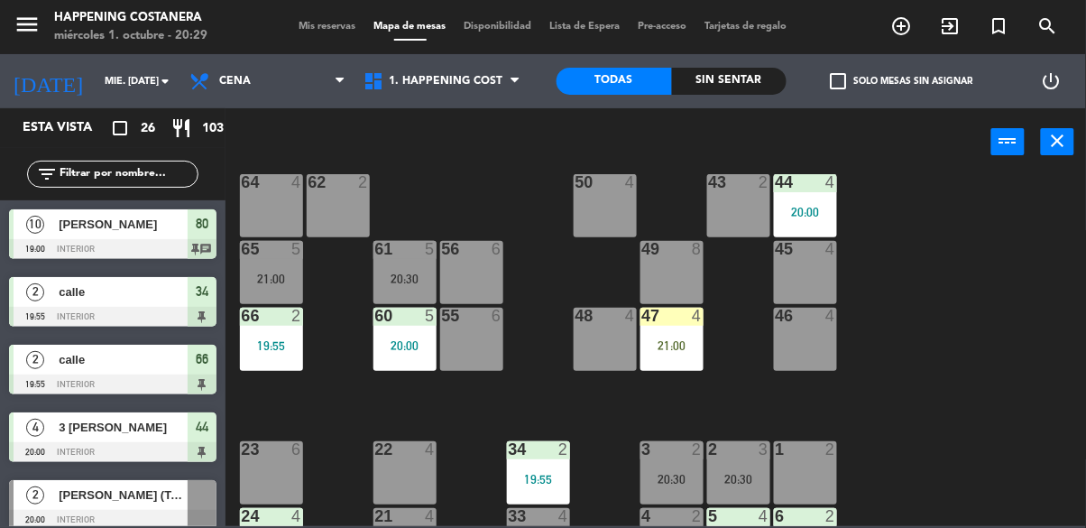
scroll to position [392, 0]
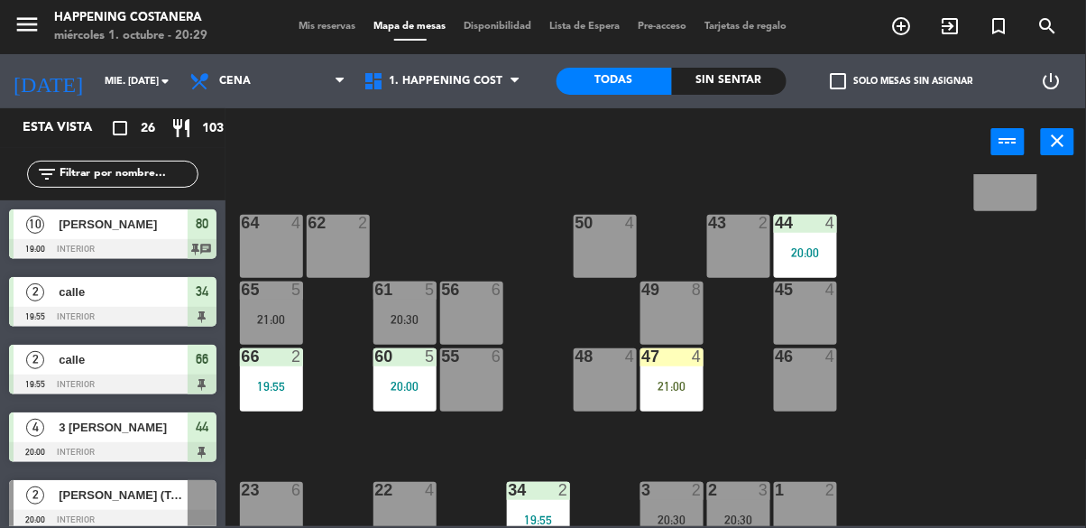
click at [969, 377] on div "69 2 122 6 121 6 120 6 14 4 CAVA 7 20:30 101 4 94 2 70 2 123 6 131 2 134 2 132 …" at bounding box center [660, 350] width 849 height 352
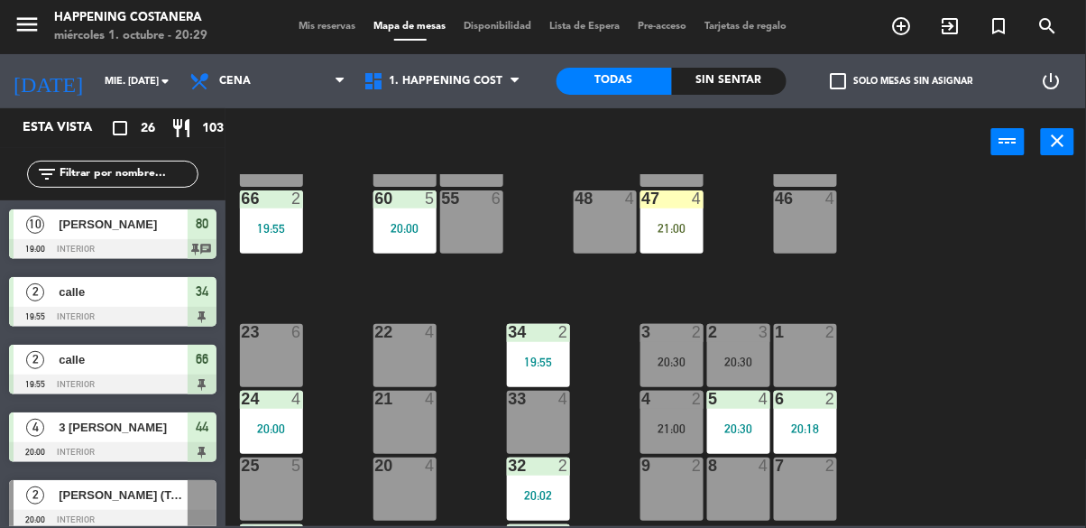
scroll to position [436, 0]
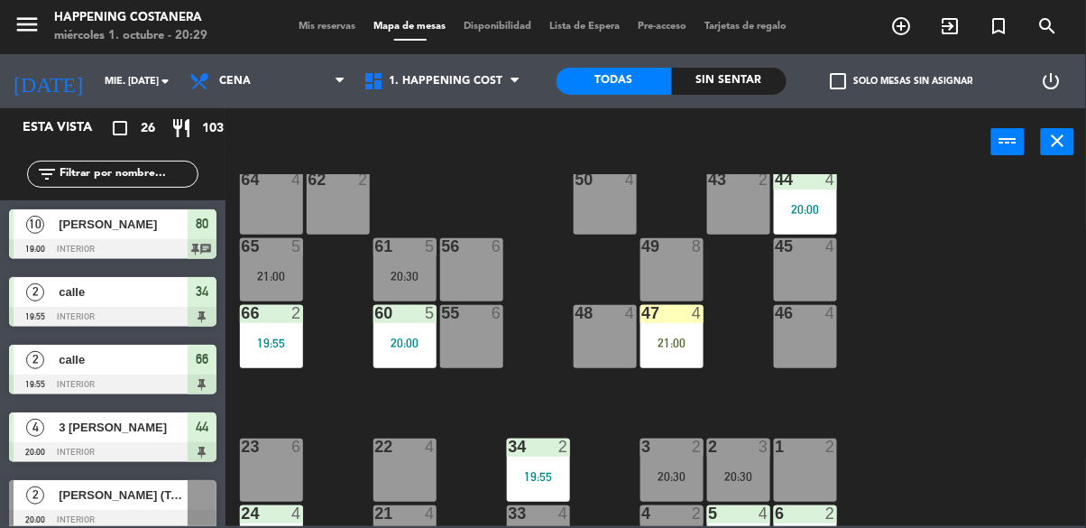
click at [1000, 370] on div "69 2 122 6 121 6 120 6 14 4 CAVA 7 20:30 101 4 94 2 70 2 123 6 131 2 134 2 132 …" at bounding box center [660, 350] width 849 height 352
click at [432, 223] on div "69 2 122 6 121 6 120 6 14 4 CAVA 7 20:30 101 4 94 2 70 2 123 6 131 2 134 2 132 …" at bounding box center [660, 350] width 849 height 352
click at [401, 273] on div "20:30" at bounding box center [404, 276] width 63 height 13
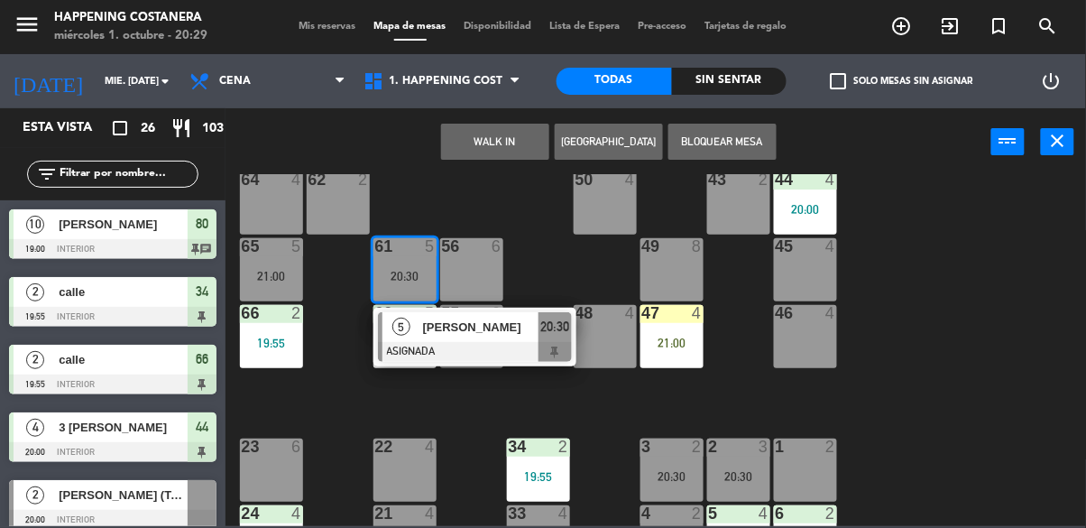
click at [530, 325] on span "[PERSON_NAME]" at bounding box center [480, 326] width 115 height 19
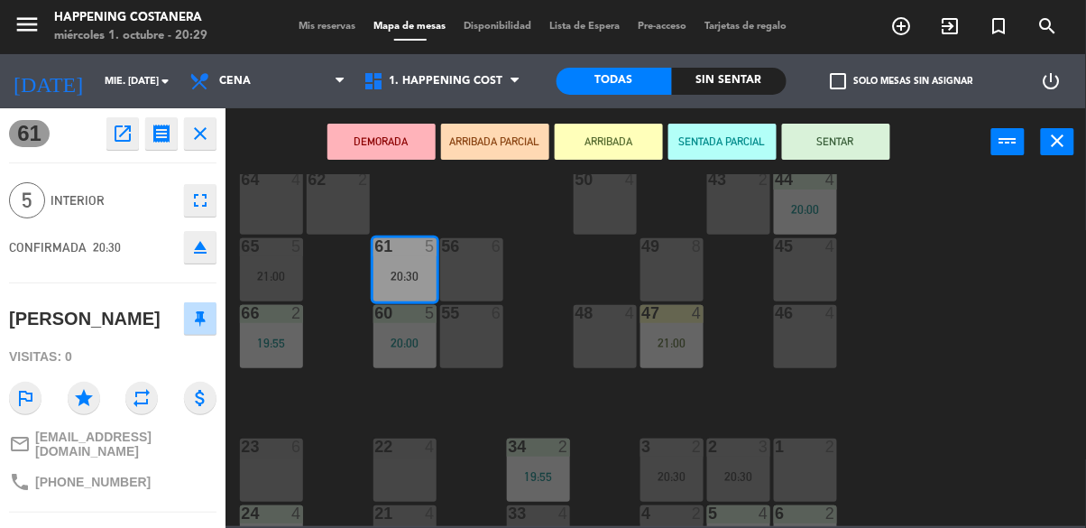
click at [106, 138] on button "open_in_new" at bounding box center [122, 133] width 32 height 32
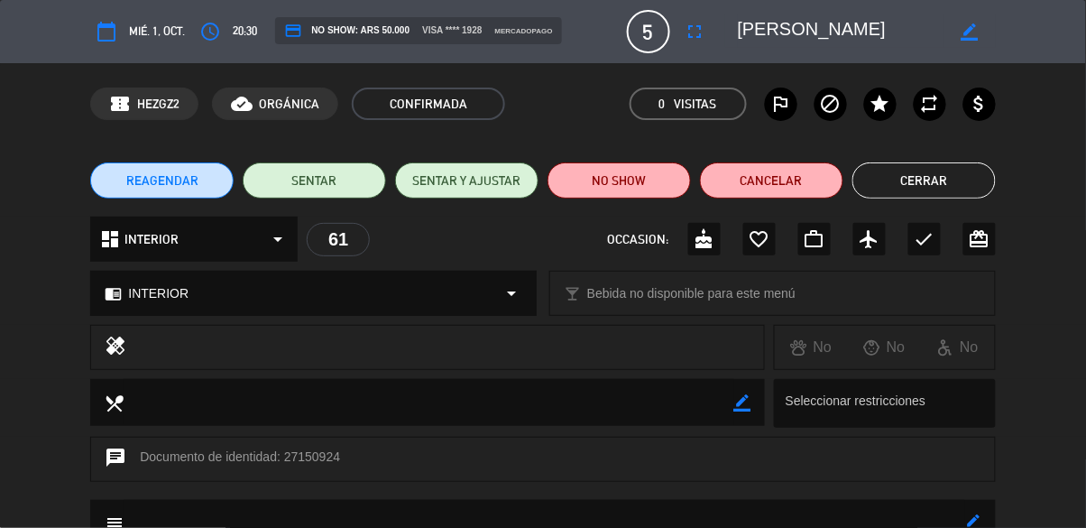
click at [938, 210] on div "REAGENDAR SENTAR SENTAR Y AJUSTAR NO SHOW Cancelar Cerrar" at bounding box center [543, 180] width 1086 height 72
click at [940, 163] on button "Cerrar" at bounding box center [923, 180] width 143 height 36
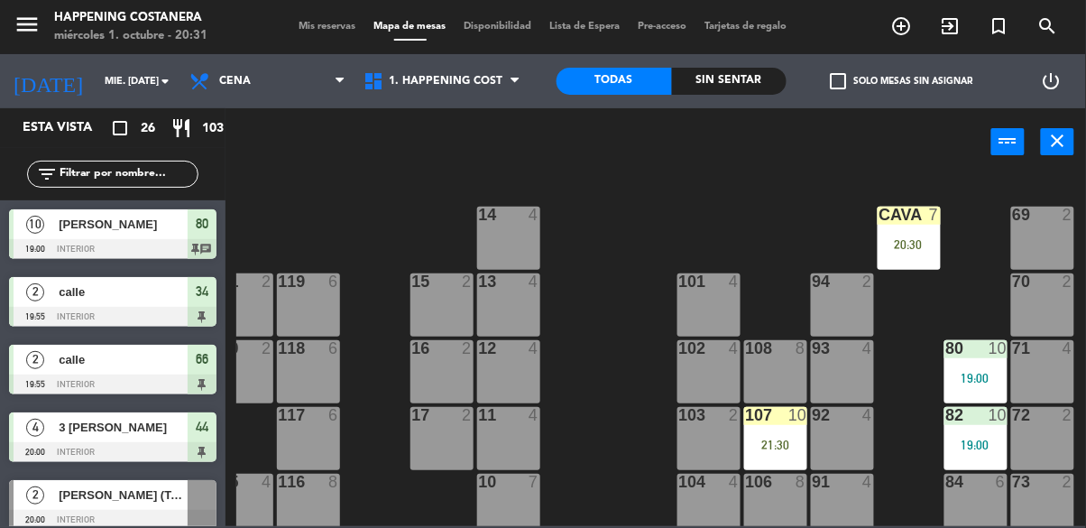
scroll to position [1, 297]
click at [923, 218] on div "7" at bounding box center [938, 214] width 30 height 16
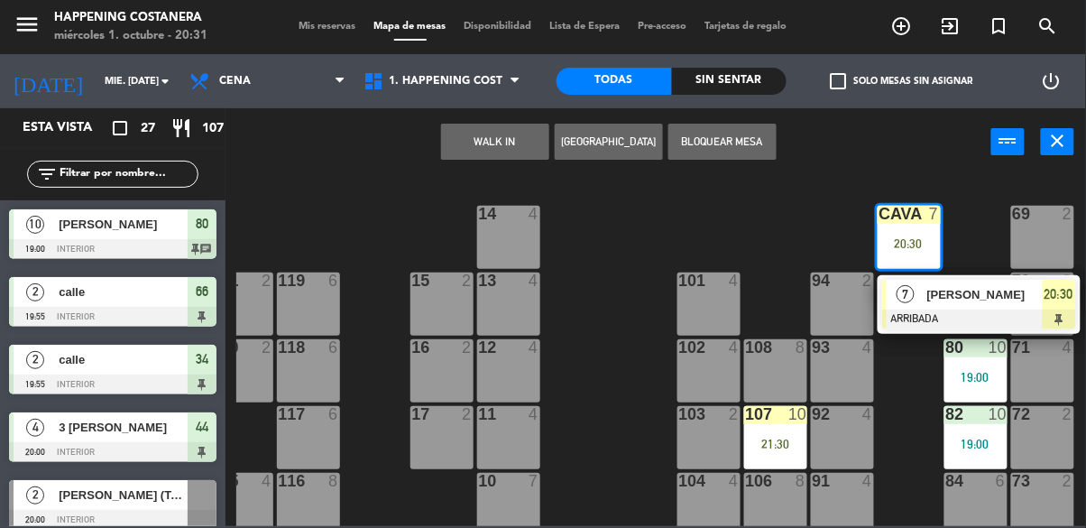
click at [73, 360] on span "calle" at bounding box center [123, 359] width 129 height 19
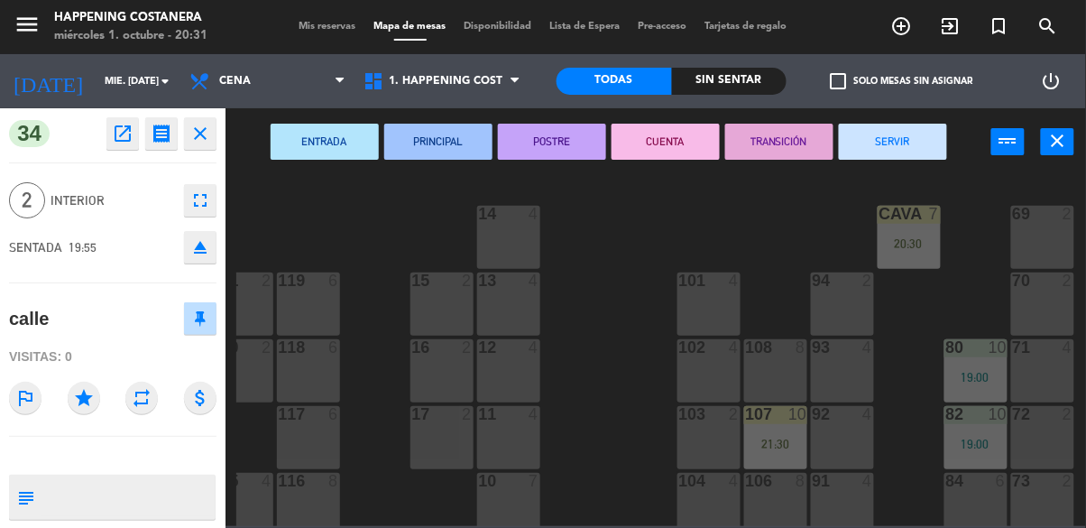
click at [592, 316] on div "69 2 122 6 121 6 120 6 14 4 CAVA 7 20:30 101 4 94 2 70 2 123 6 131 2 134 2 132 …" at bounding box center [660, 350] width 849 height 352
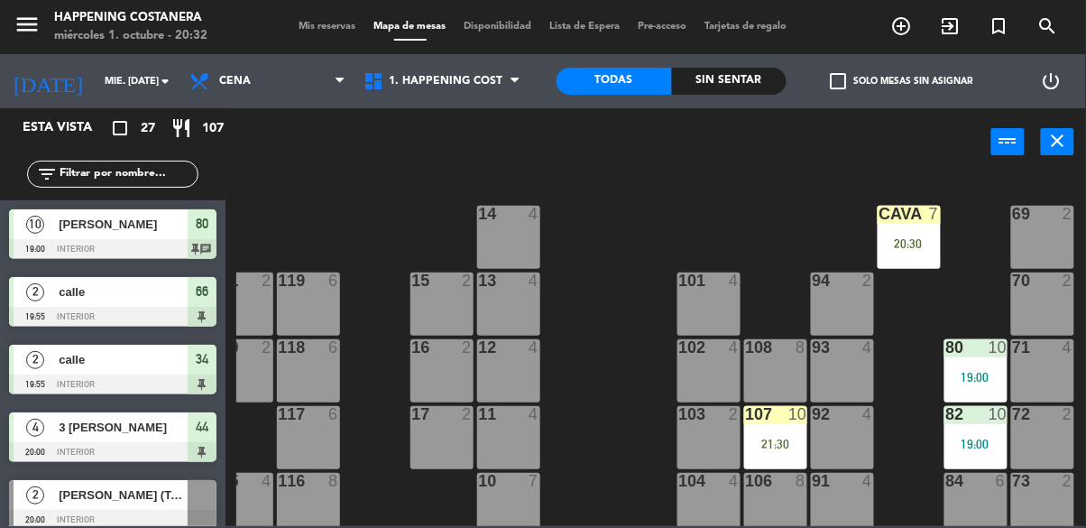
click at [153, 180] on input "text" at bounding box center [128, 174] width 140 height 20
click at [504, 141] on div "power_input close" at bounding box center [608, 142] width 766 height 69
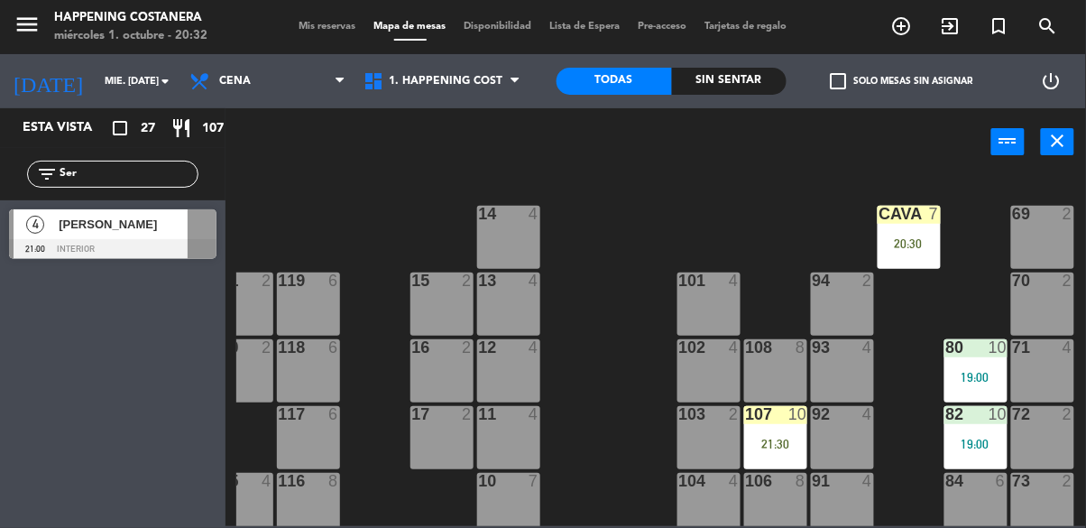
click at [124, 176] on input "Ser" at bounding box center [128, 174] width 140 height 20
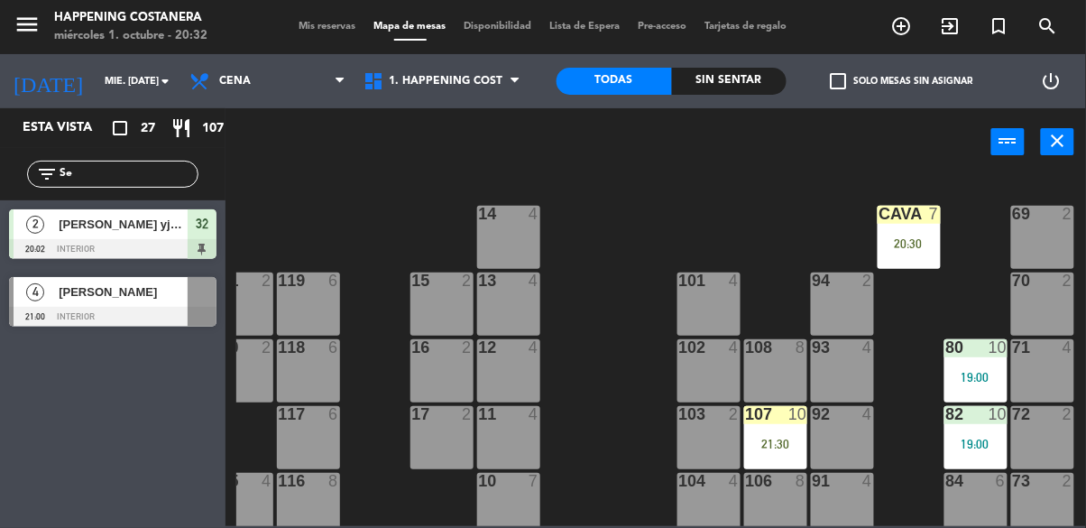
type input "S"
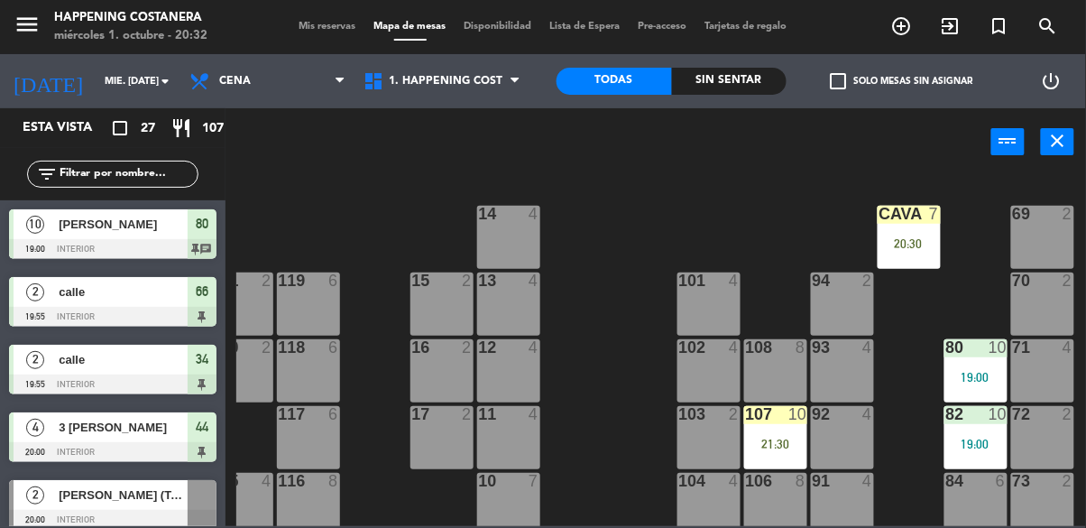
click at [734, 143] on div "power_input close" at bounding box center [608, 142] width 766 height 69
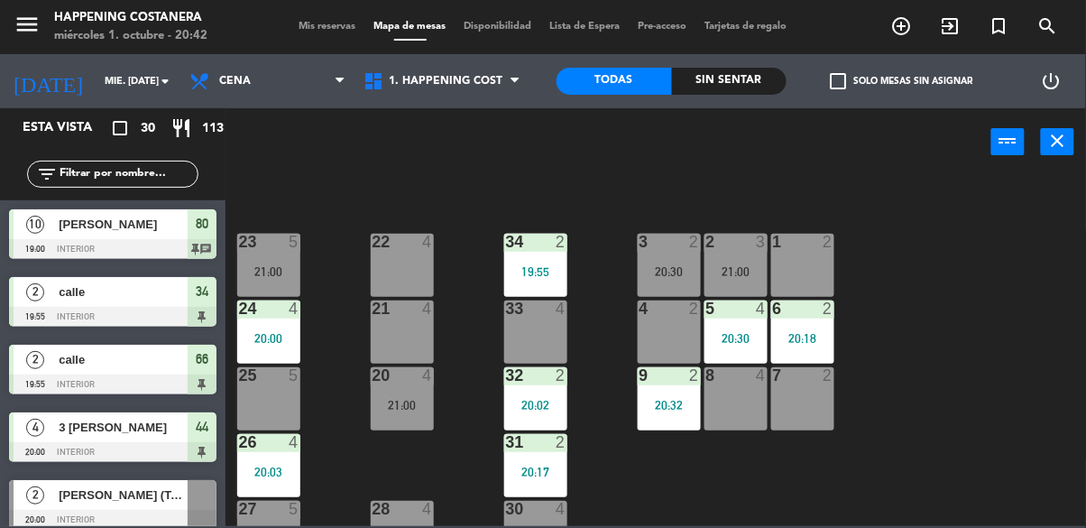
scroll to position [688, 3]
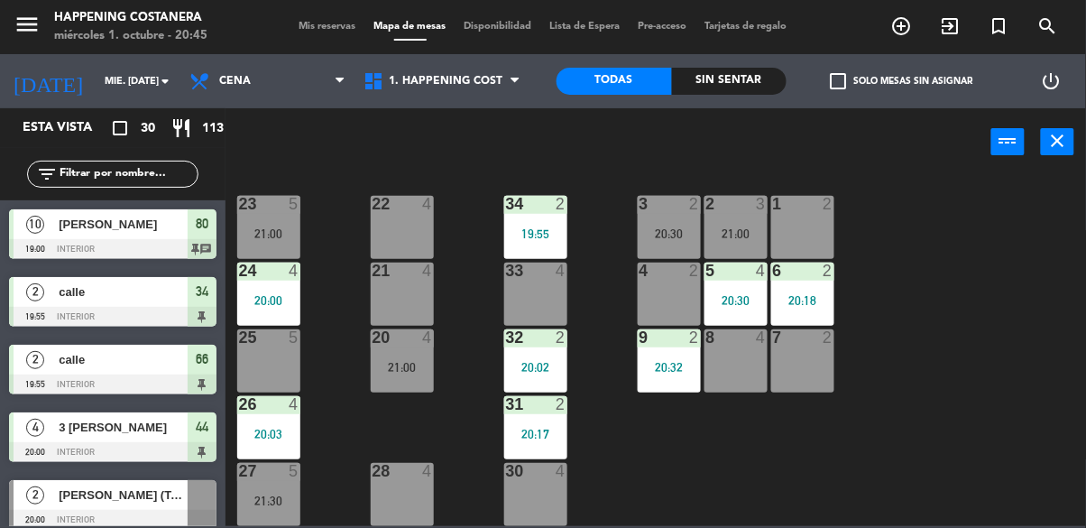
click at [81, 174] on input "text" at bounding box center [128, 174] width 140 height 20
type input "Rodo"
click at [930, 152] on div "power_input close" at bounding box center [608, 142] width 766 height 69
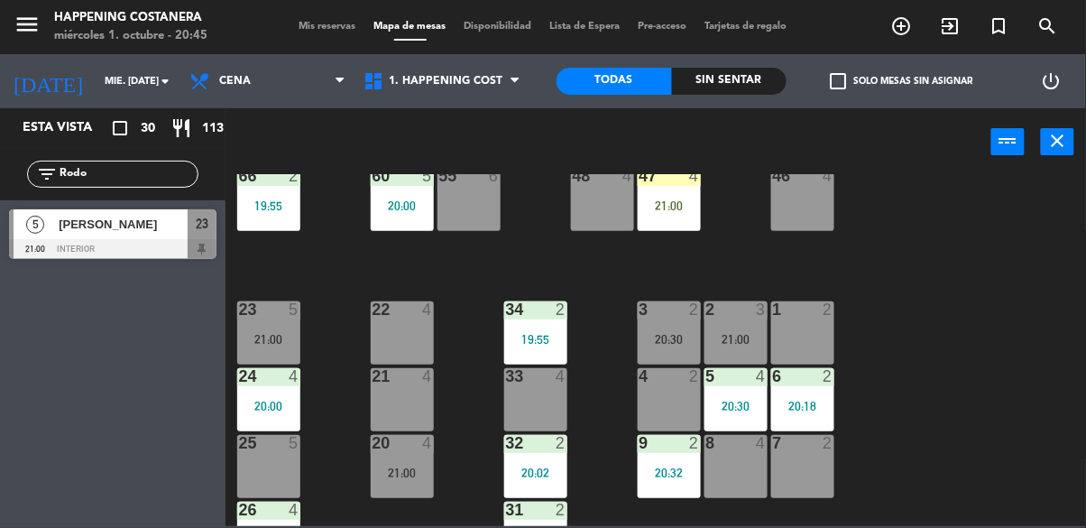
scroll to position [574, 3]
click at [118, 237] on div "[PERSON_NAME]" at bounding box center [122, 224] width 131 height 30
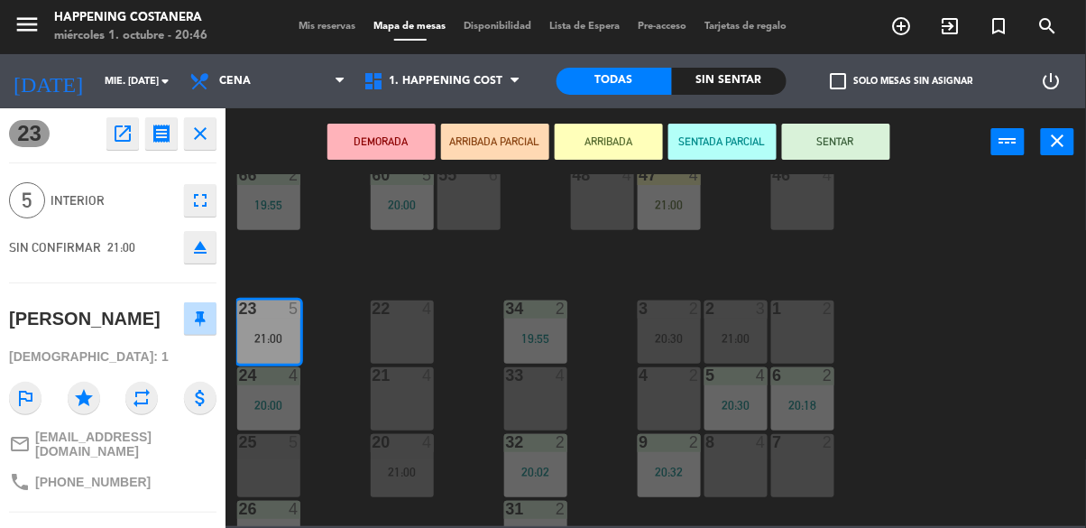
click at [863, 141] on button "SENTAR" at bounding box center [836, 142] width 108 height 36
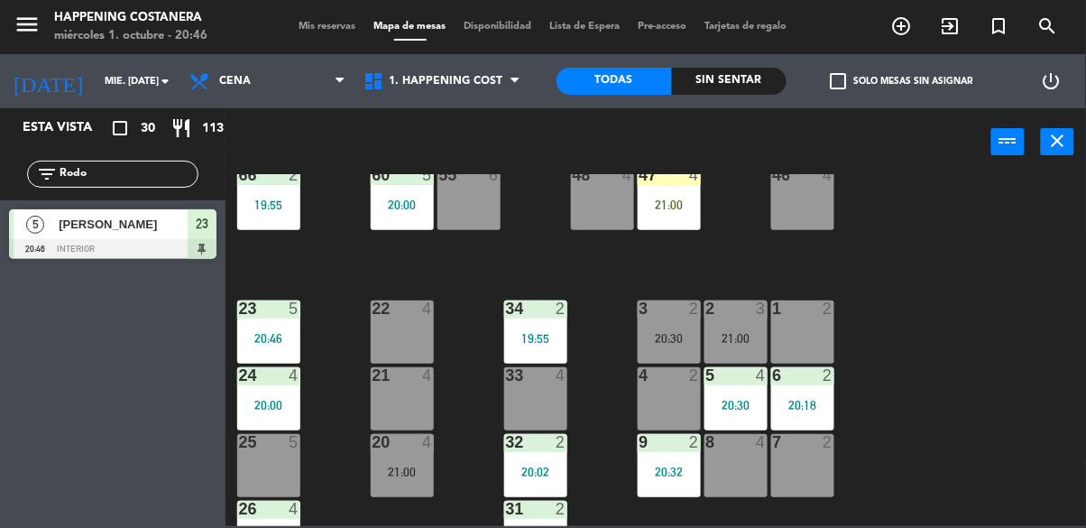
click at [955, 317] on div "69 2 122 6 121 6 120 6 14 4 CAVA 7 20:30 101 4 94 2 70 2 123 6 131 2 134 2 132 …" at bounding box center [660, 350] width 849 height 352
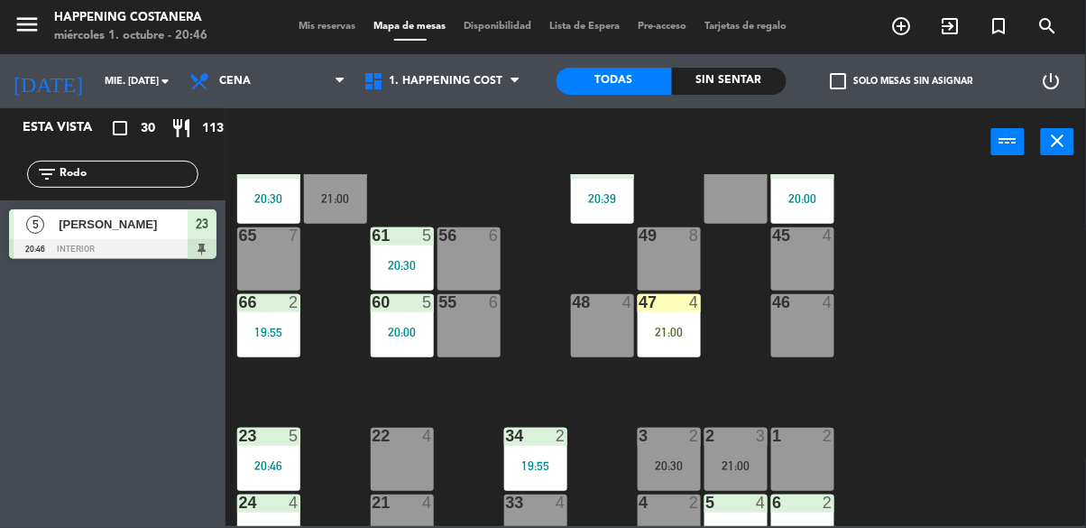
scroll to position [445, 3]
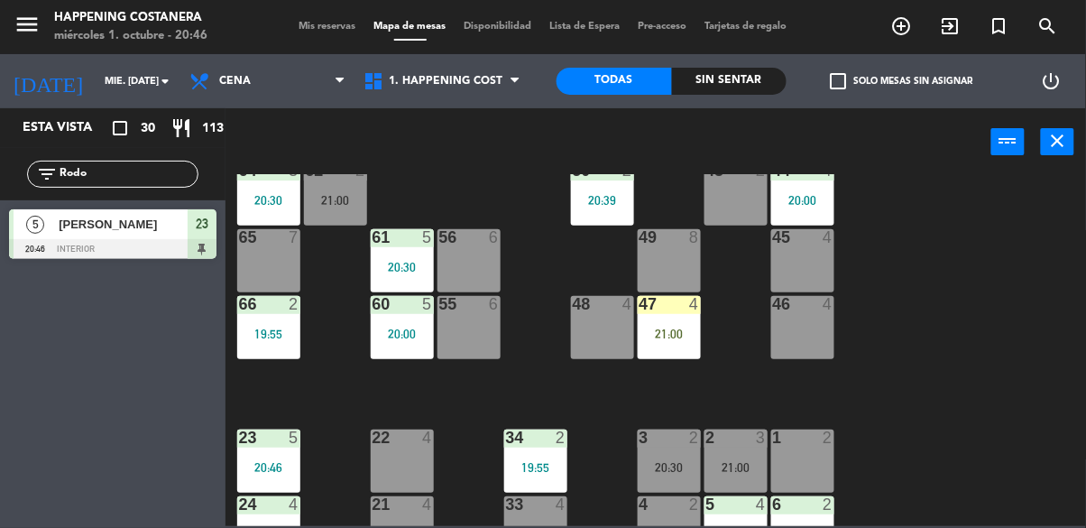
click at [167, 173] on input "Rodo" at bounding box center [128, 174] width 140 height 20
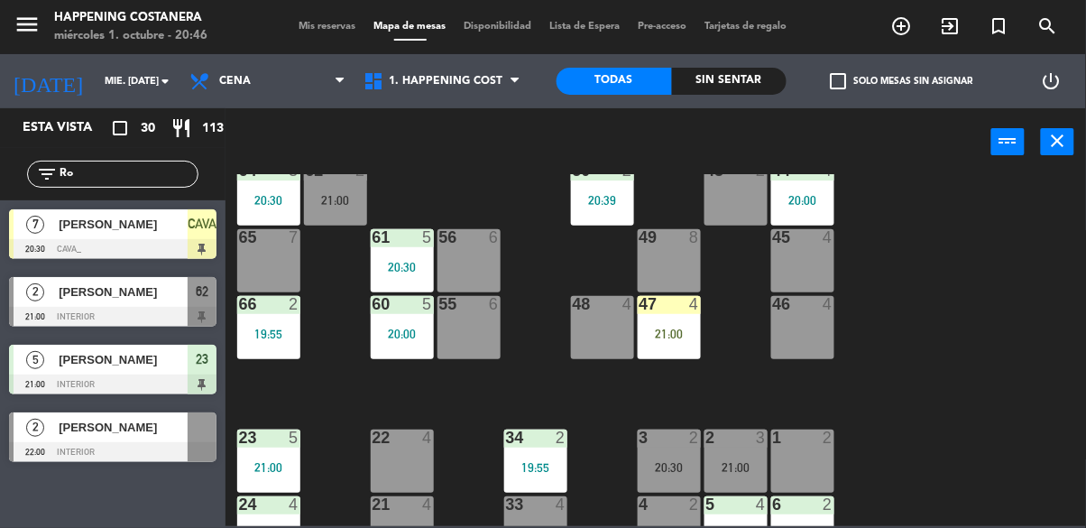
type input "R"
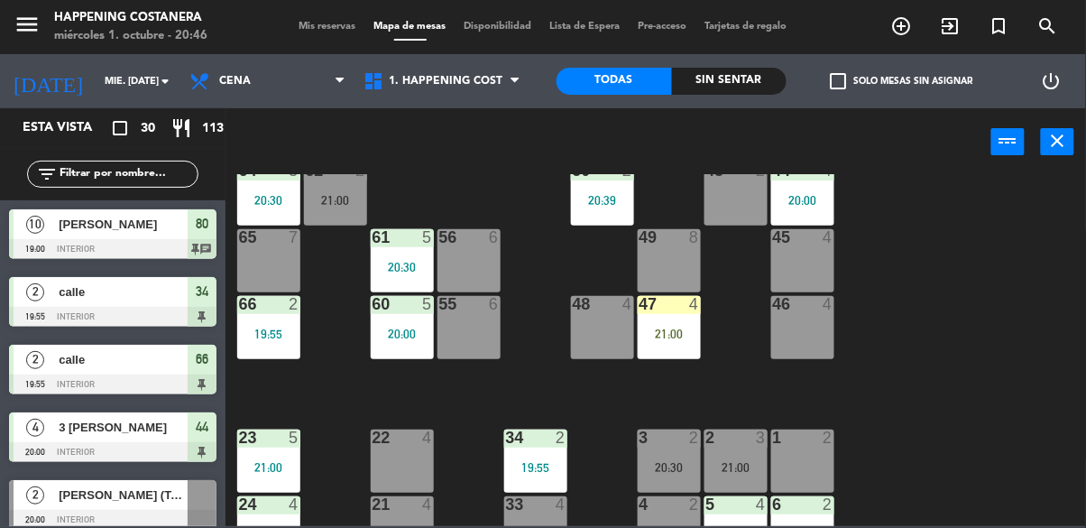
click at [917, 177] on div "69 2 122 6 121 6 120 6 14 4 CAVA 7 20:30 101 4 94 2 70 2 123 6 131 2 134 2 132 …" at bounding box center [660, 350] width 849 height 352
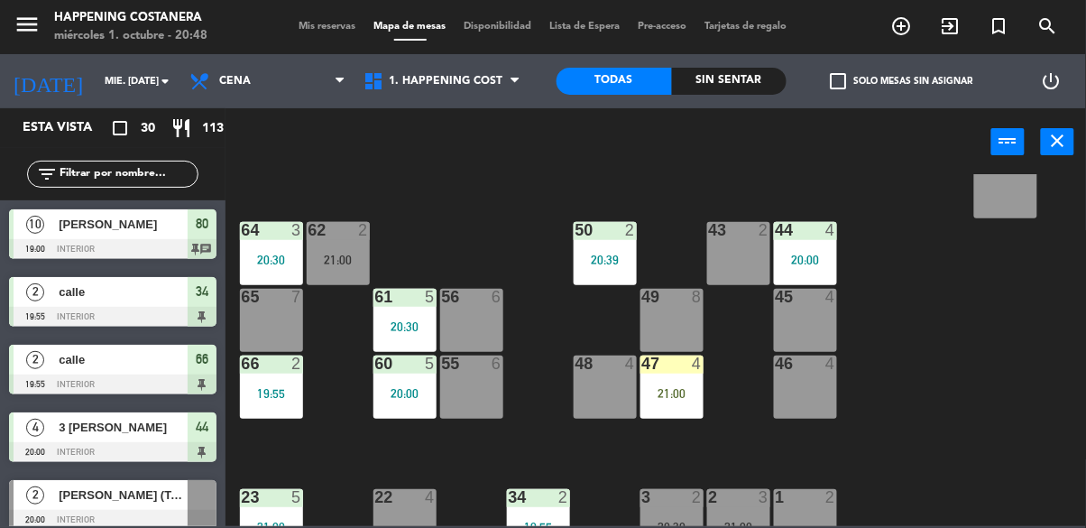
scroll to position [390, 0]
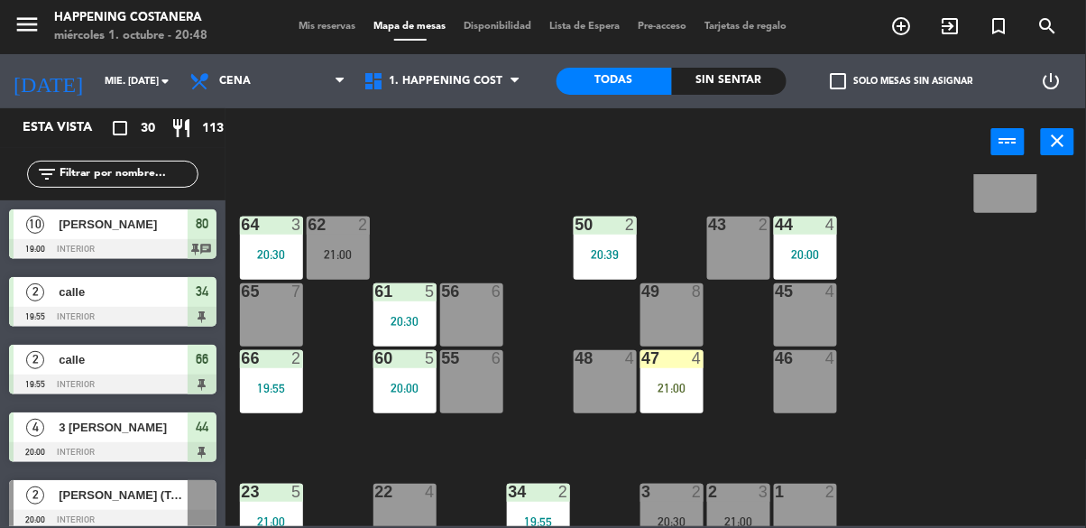
click at [281, 394] on div "19:55" at bounding box center [271, 387] width 63 height 13
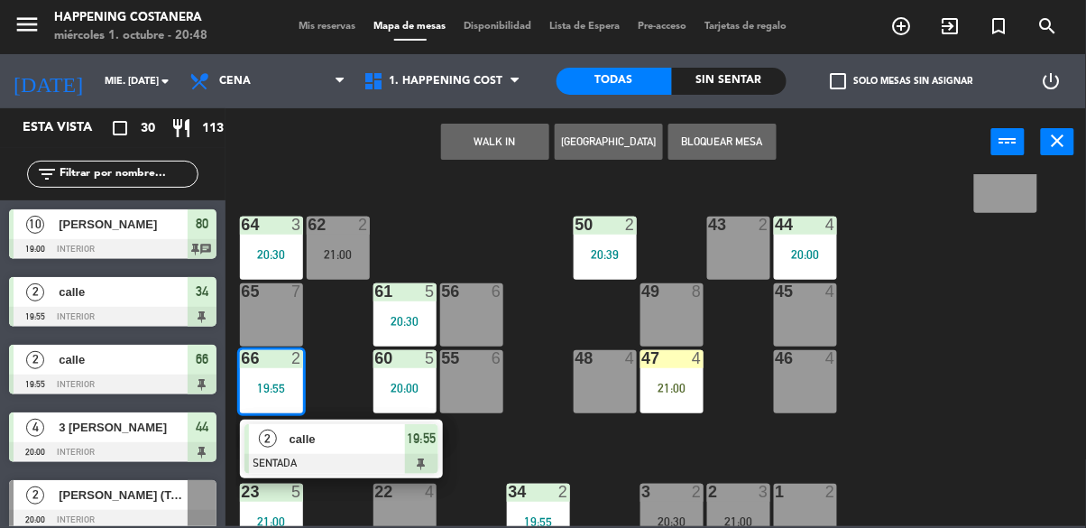
click at [365, 465] on div at bounding box center [341, 464] width 194 height 20
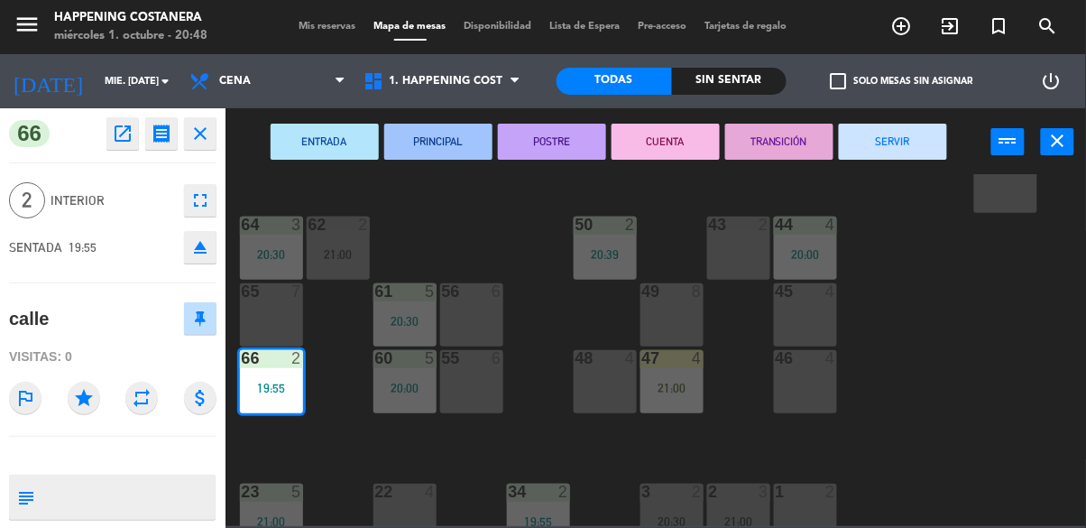
click at [889, 124] on button "SERVIR" at bounding box center [893, 142] width 108 height 36
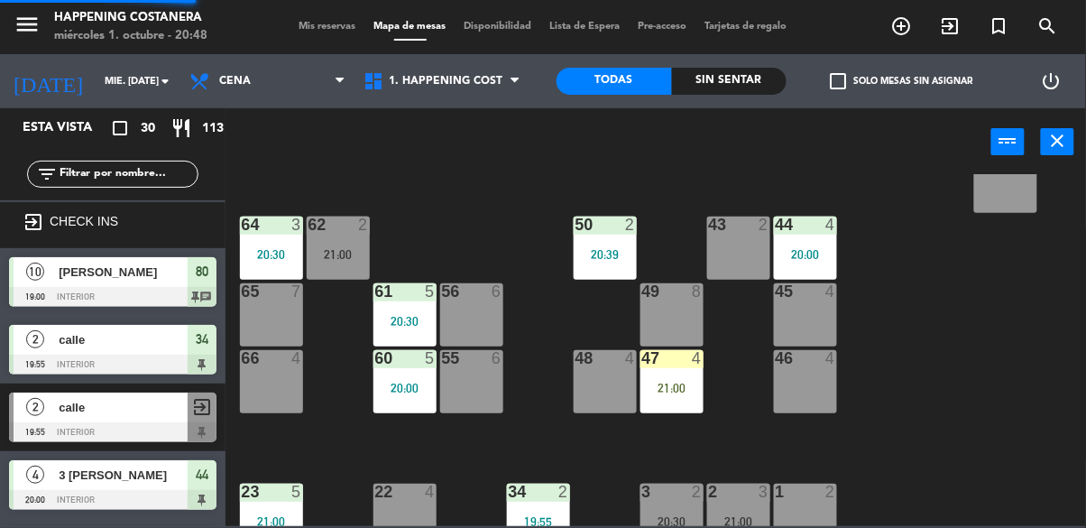
click at [989, 295] on div "69 2 122 6 121 6 120 6 14 4 CAVA 7 20:30 101 4 94 2 70 2 123 6 131 2 134 2 132 …" at bounding box center [660, 350] width 849 height 352
